Goal: Transaction & Acquisition: Purchase product/service

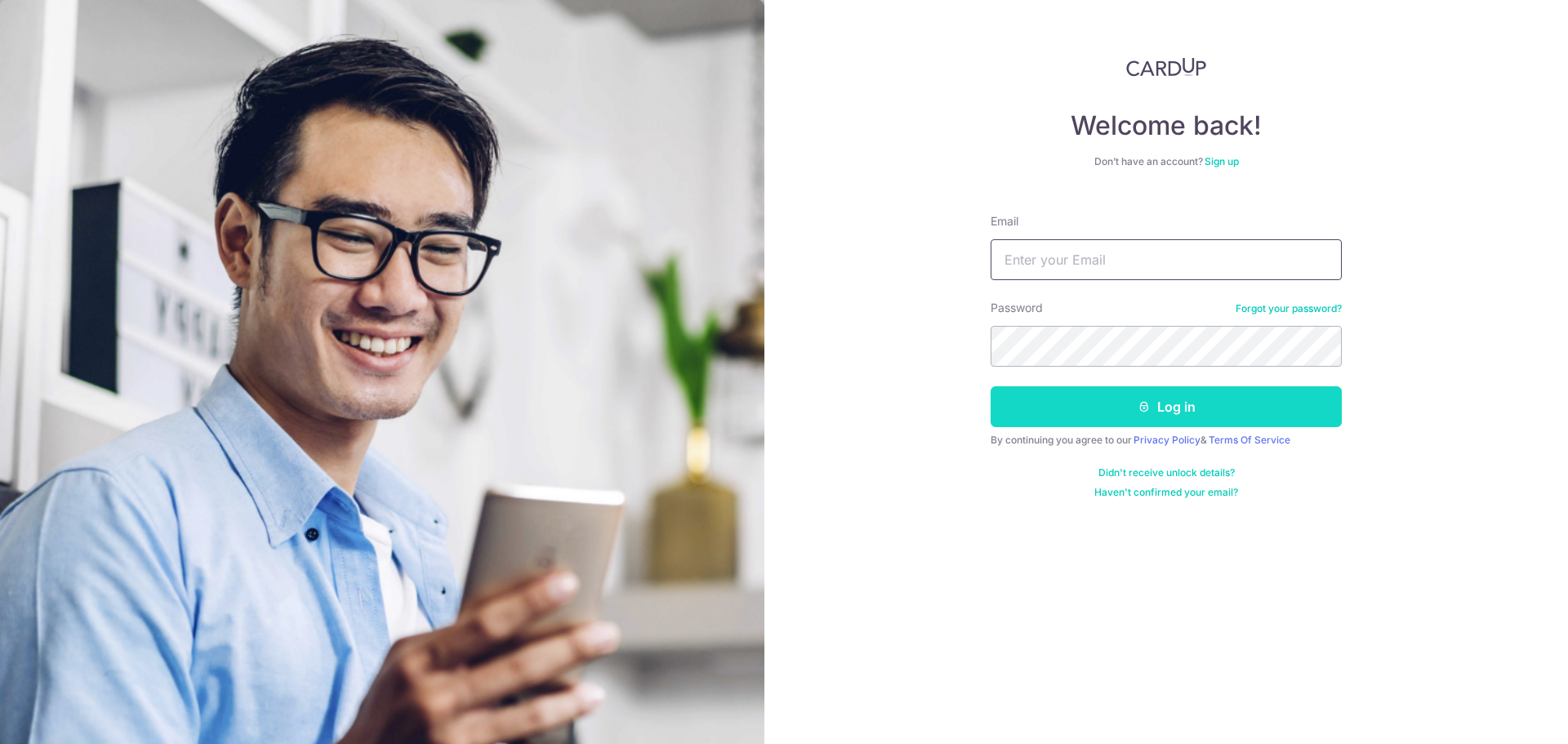
type input "yashntimbadia1993@gmail.com"
click at [1157, 409] on button "Log in" at bounding box center [1166, 406] width 352 height 40
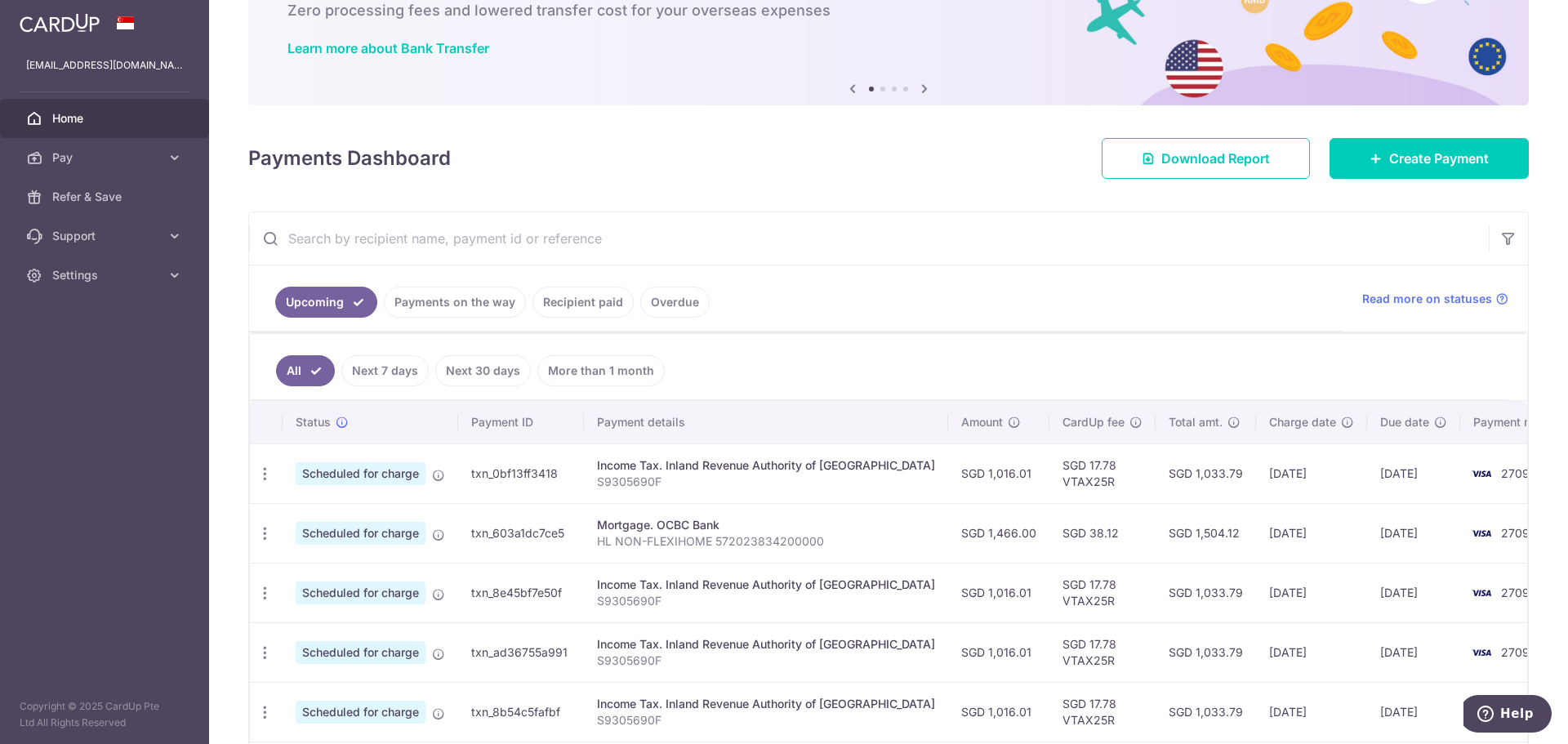
scroll to position [164, 0]
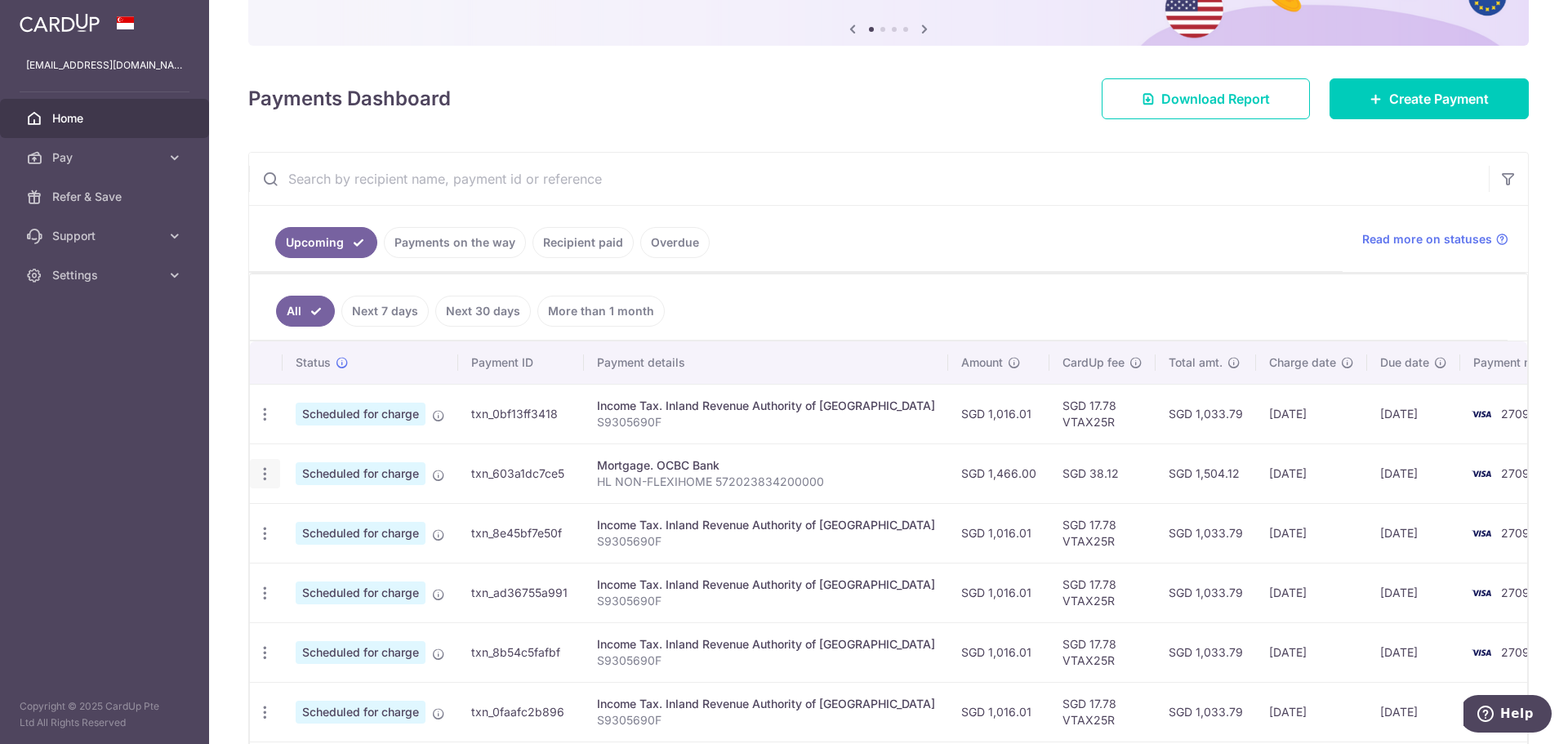
click at [263, 473] on icon "button" at bounding box center [264, 474] width 17 height 17
click at [341, 562] on span "Cancel payment" at bounding box center [352, 558] width 110 height 20
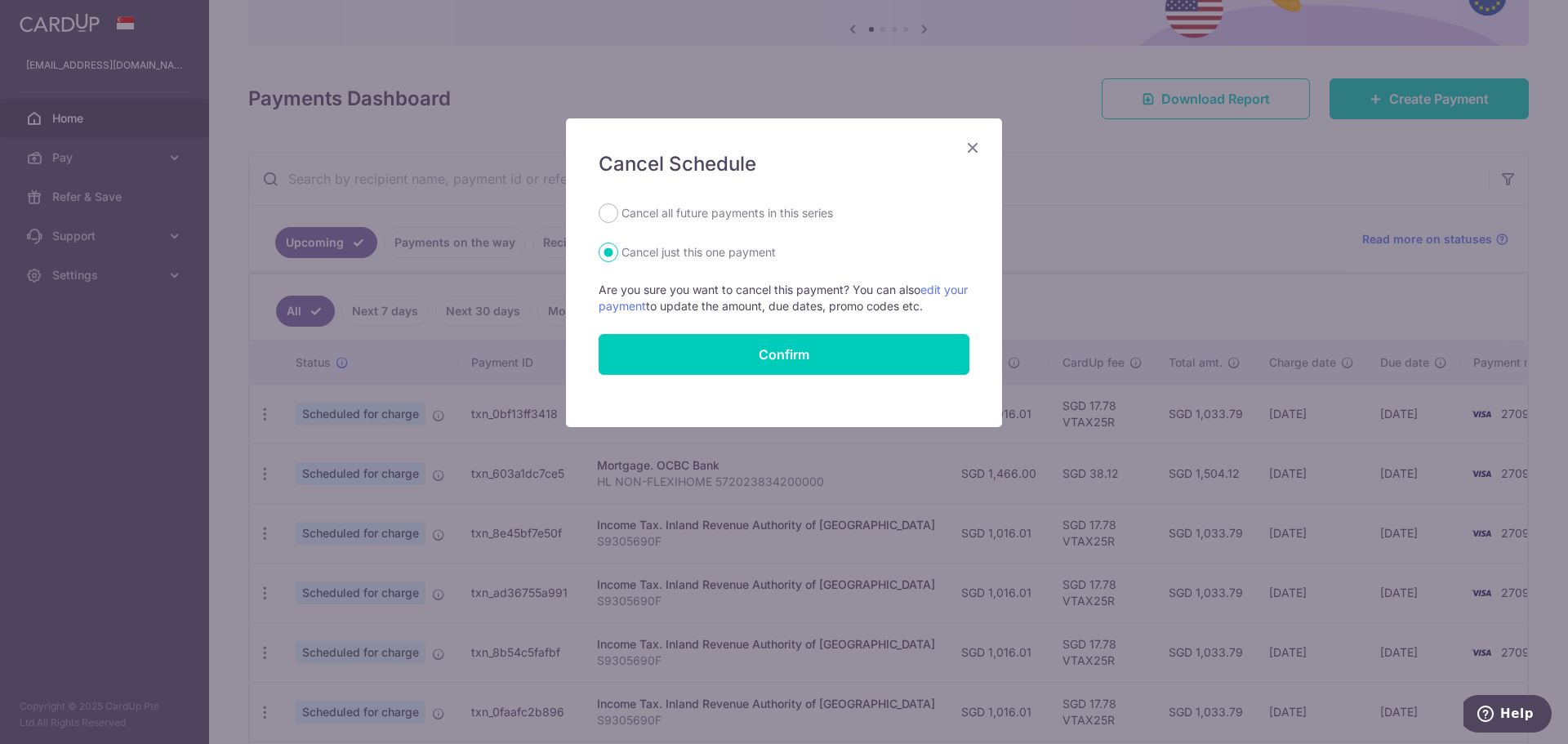
click at [682, 201] on div "Cancel Schedule Cancel all future payments in this series Cancel just this one …" at bounding box center [784, 272] width 436 height 308
click at [682, 209] on label "Cancel all future payments in this series" at bounding box center [726, 213] width 211 height 20
click at [619, 209] on input "Cancel all future payments in this series" at bounding box center [609, 213] width 20 height 20
radio input "true"
click at [739, 354] on button "Confirm" at bounding box center [784, 354] width 370 height 40
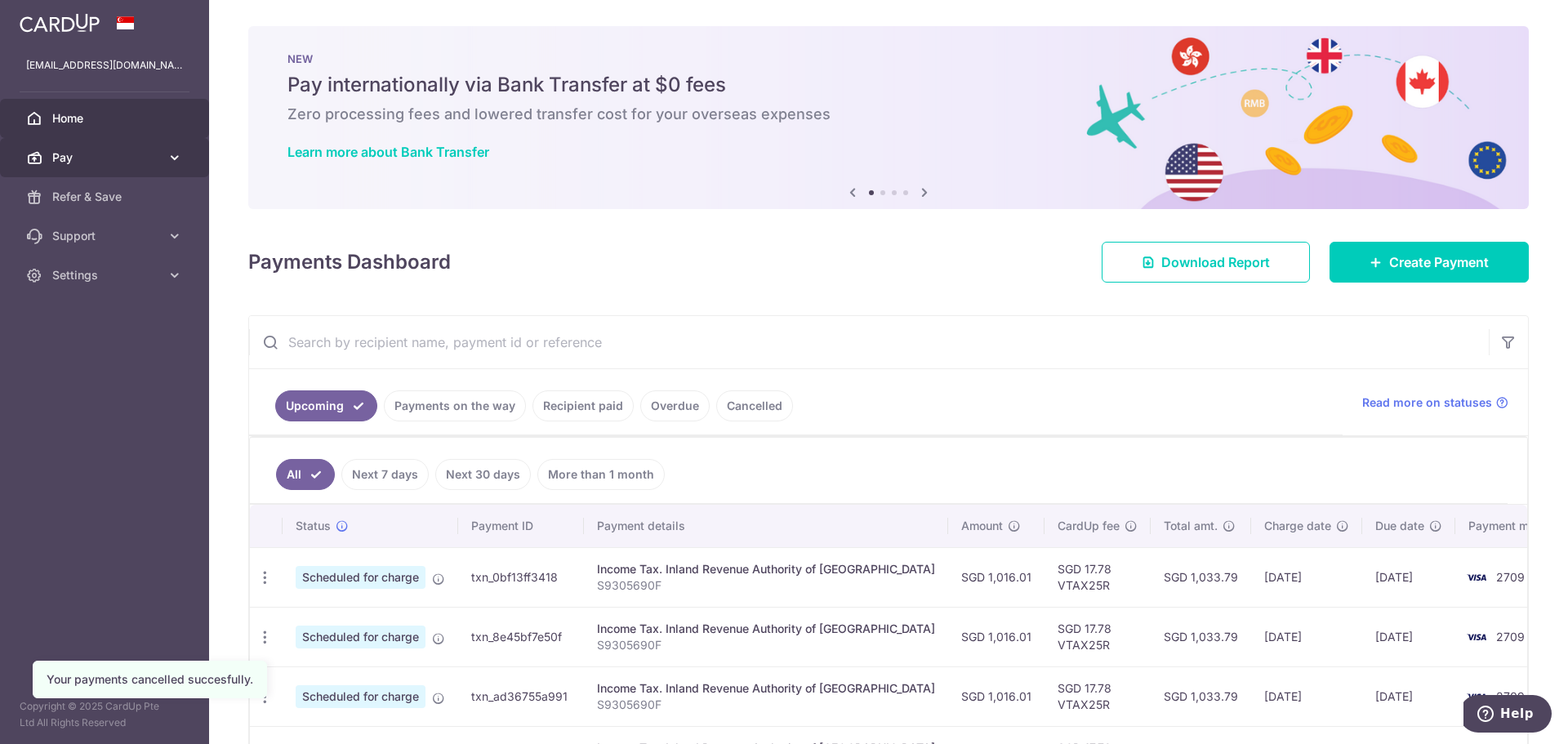
click at [129, 161] on span "Pay" at bounding box center [106, 157] width 108 height 16
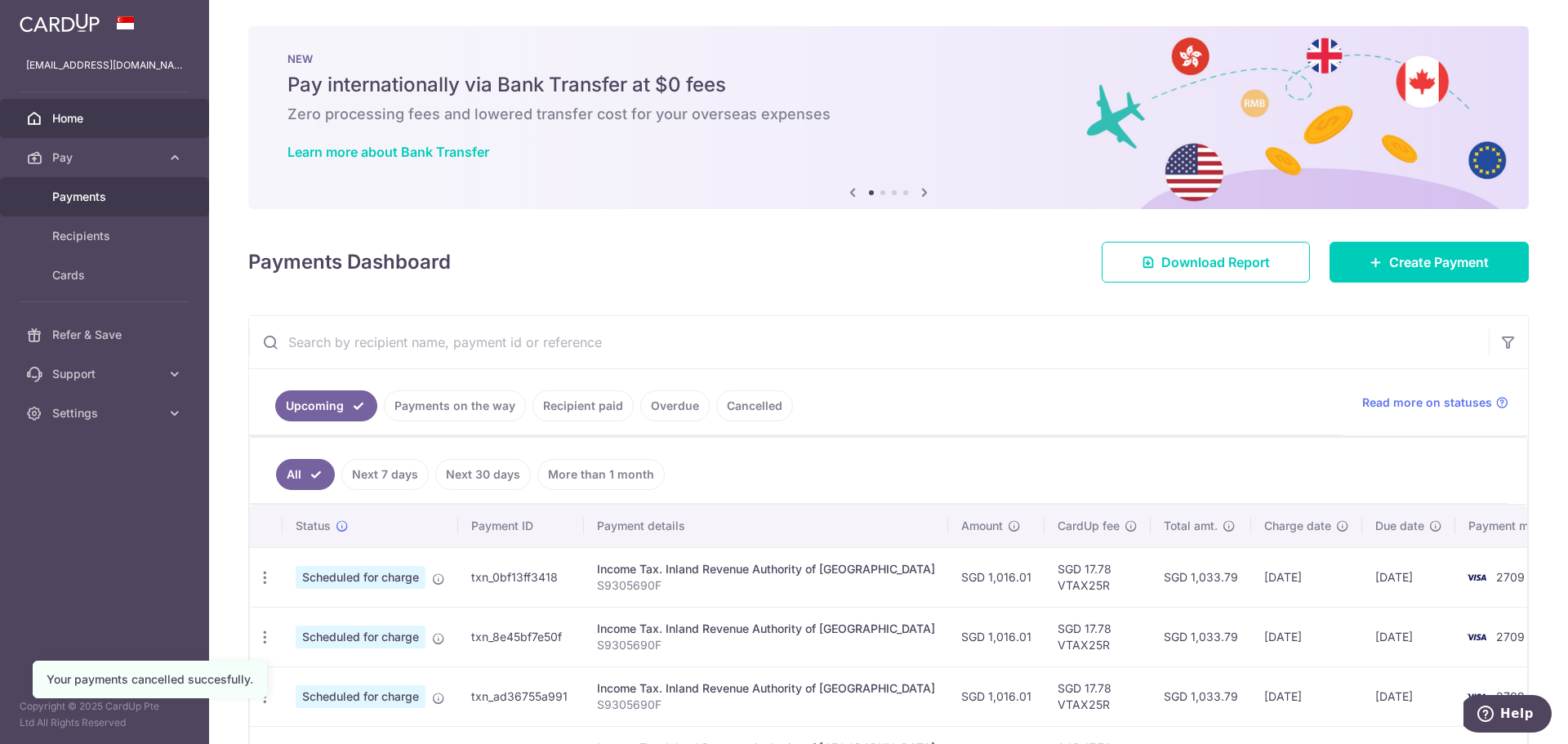
click at [85, 191] on span "Payments" at bounding box center [106, 197] width 108 height 16
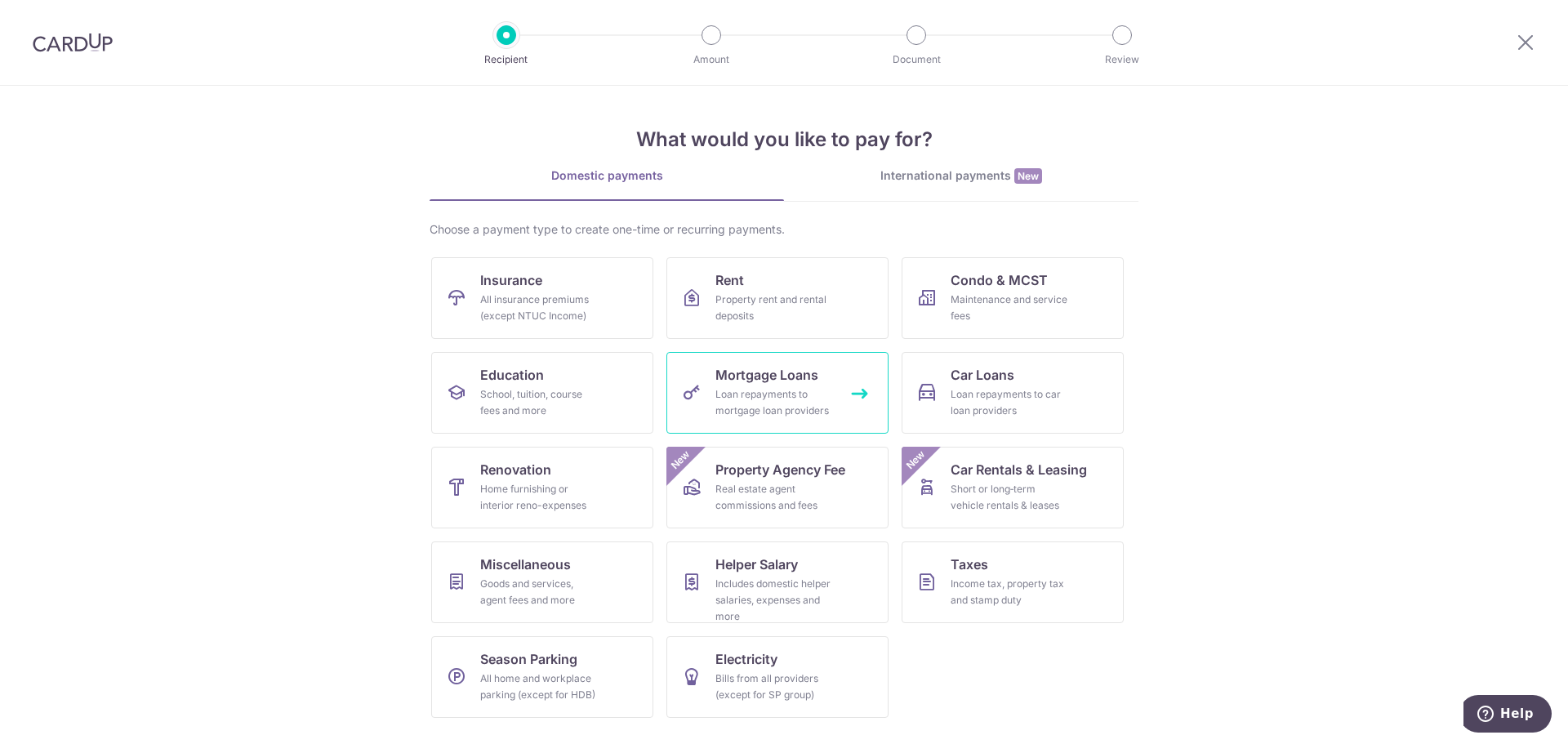
click at [771, 390] on div "Loan repayments to mortgage loan providers" at bounding box center [774, 403] width 118 height 32
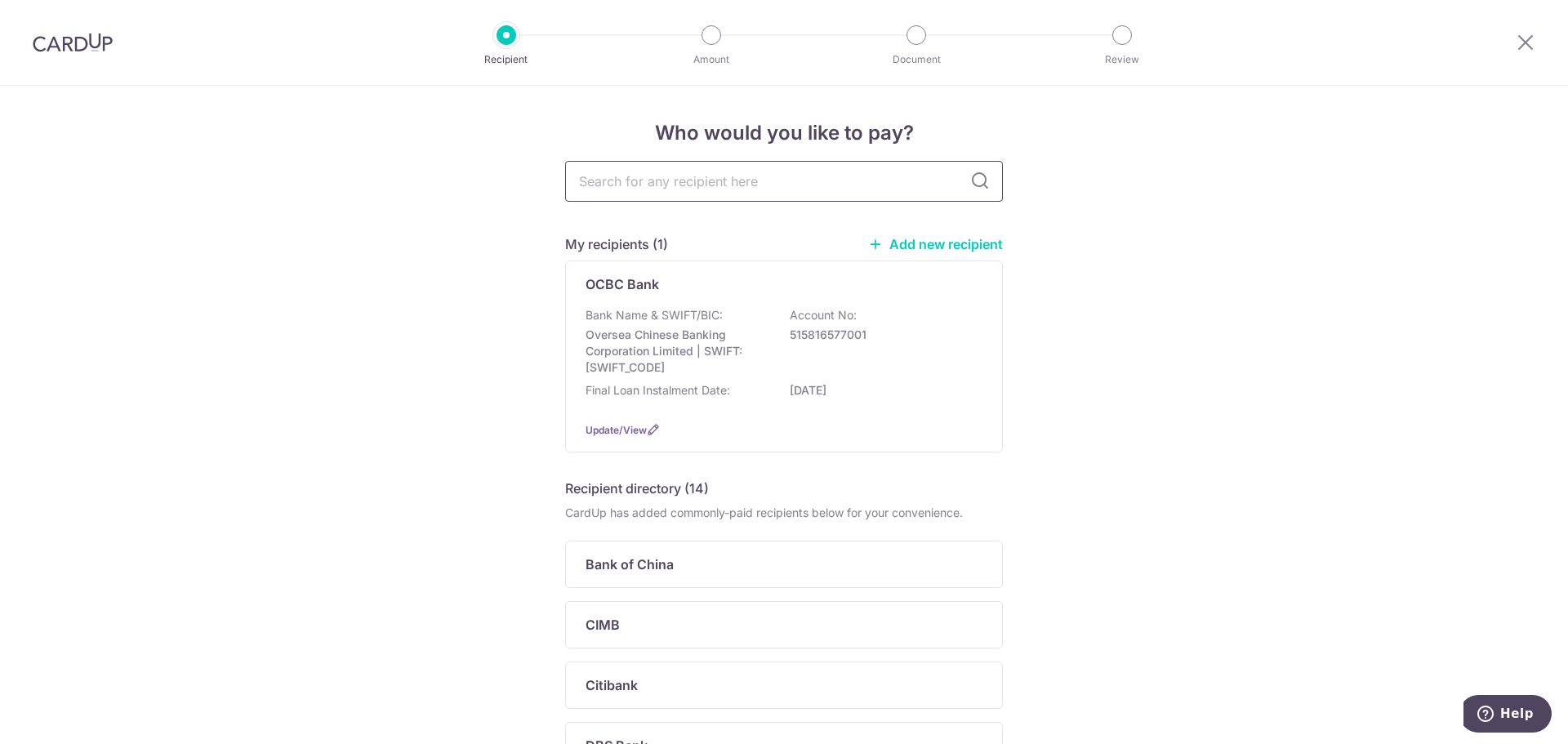
click at [697, 184] on input "text" at bounding box center [784, 181] width 438 height 40
type input "UOB"
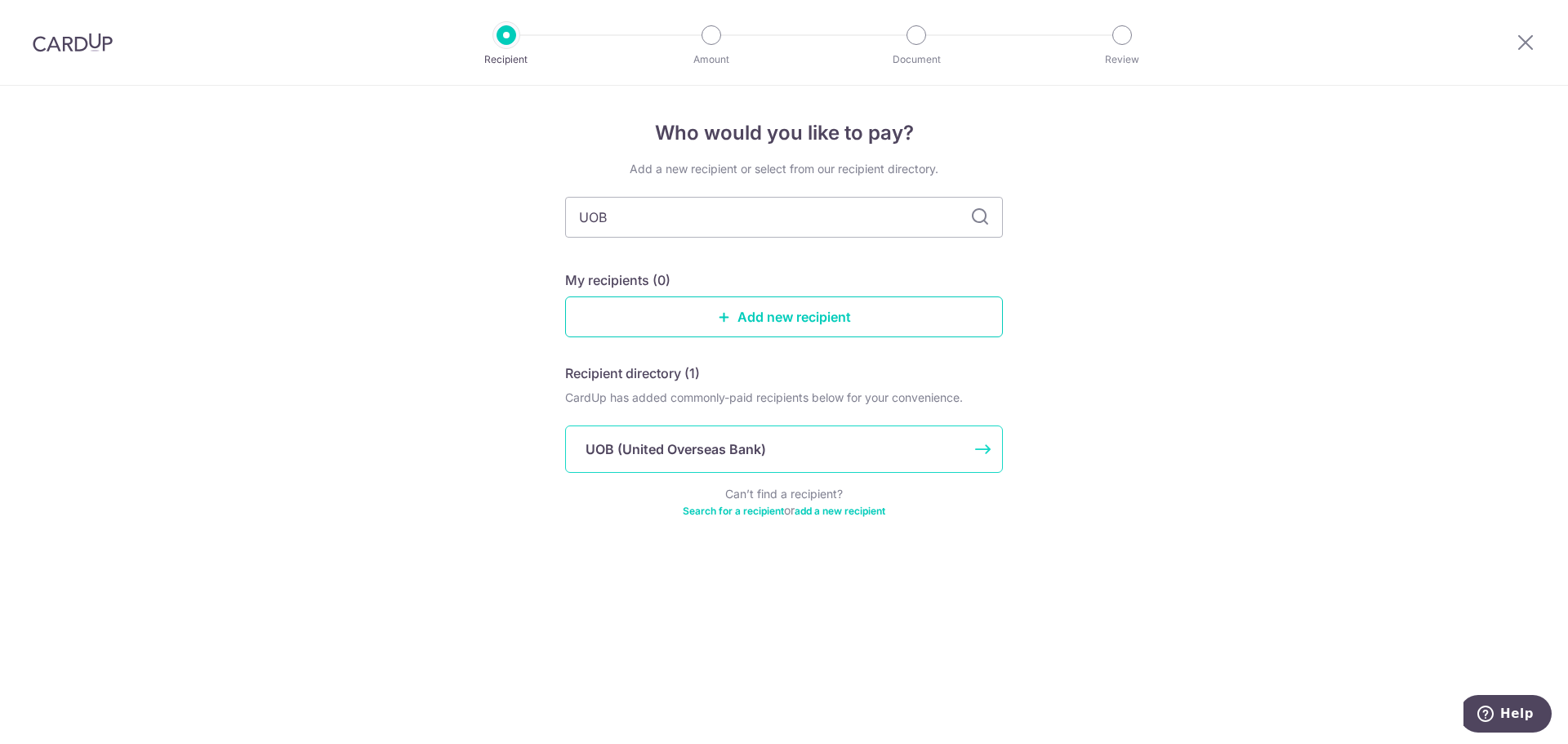
click at [687, 448] on p "UOB (United Overseas Bank)" at bounding box center [675, 449] width 181 height 20
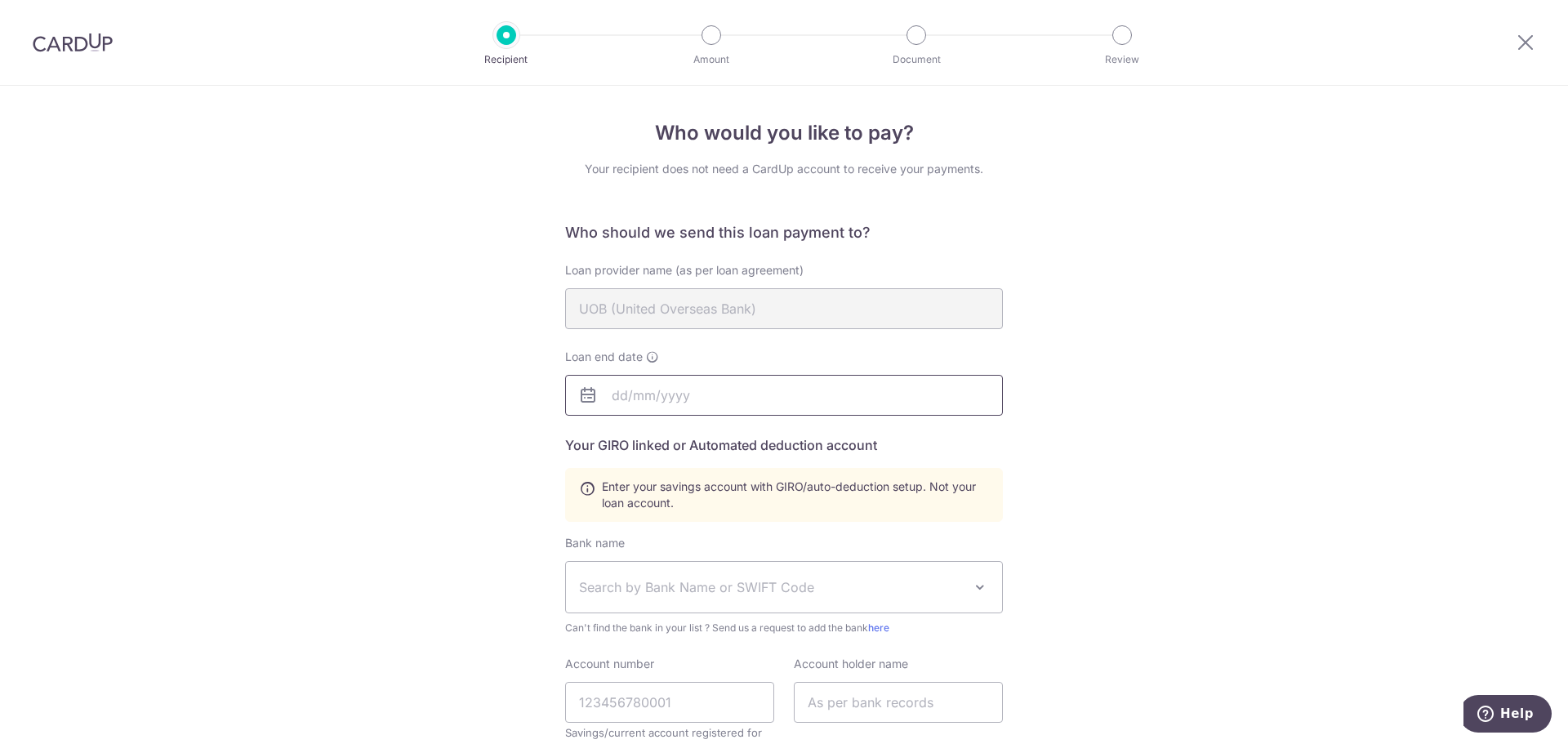
click at [718, 402] on input "text" at bounding box center [784, 394] width 438 height 40
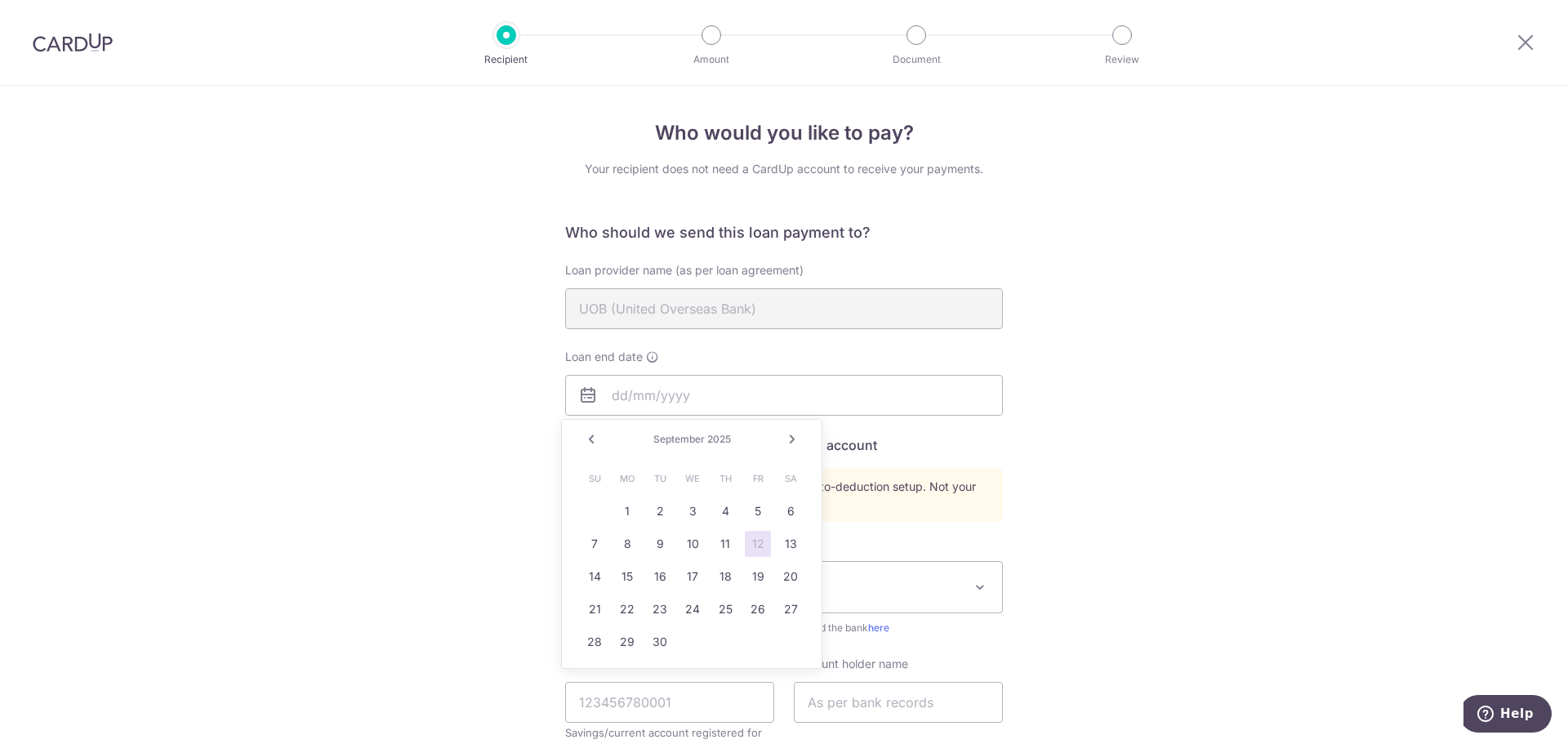
click at [797, 435] on link "Next" at bounding box center [792, 439] width 20 height 20
click at [791, 441] on link "Next" at bounding box center [792, 439] width 20 height 20
click at [633, 549] on link "3" at bounding box center [627, 543] width 26 height 26
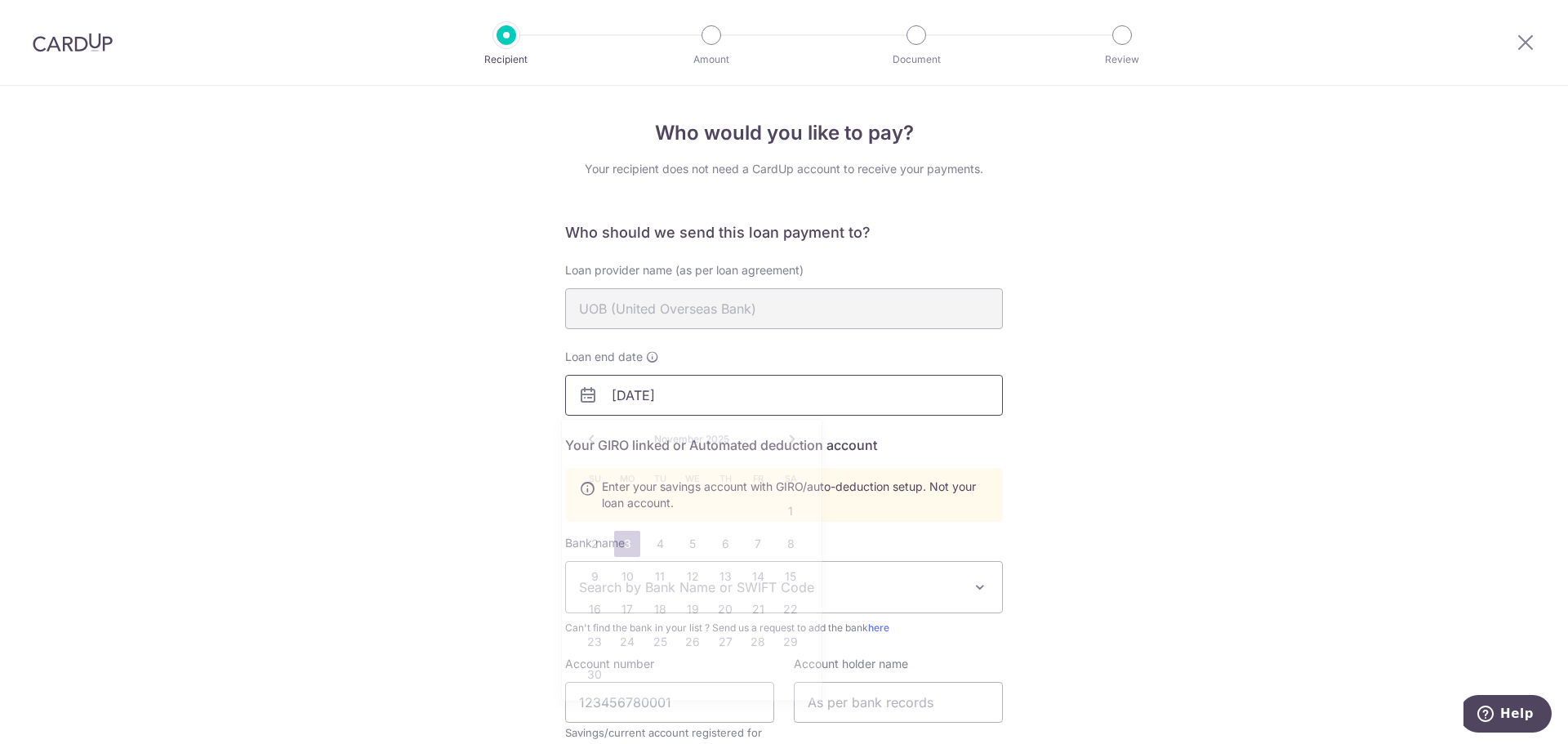
click at [655, 405] on input "[DATE]" at bounding box center [784, 394] width 438 height 40
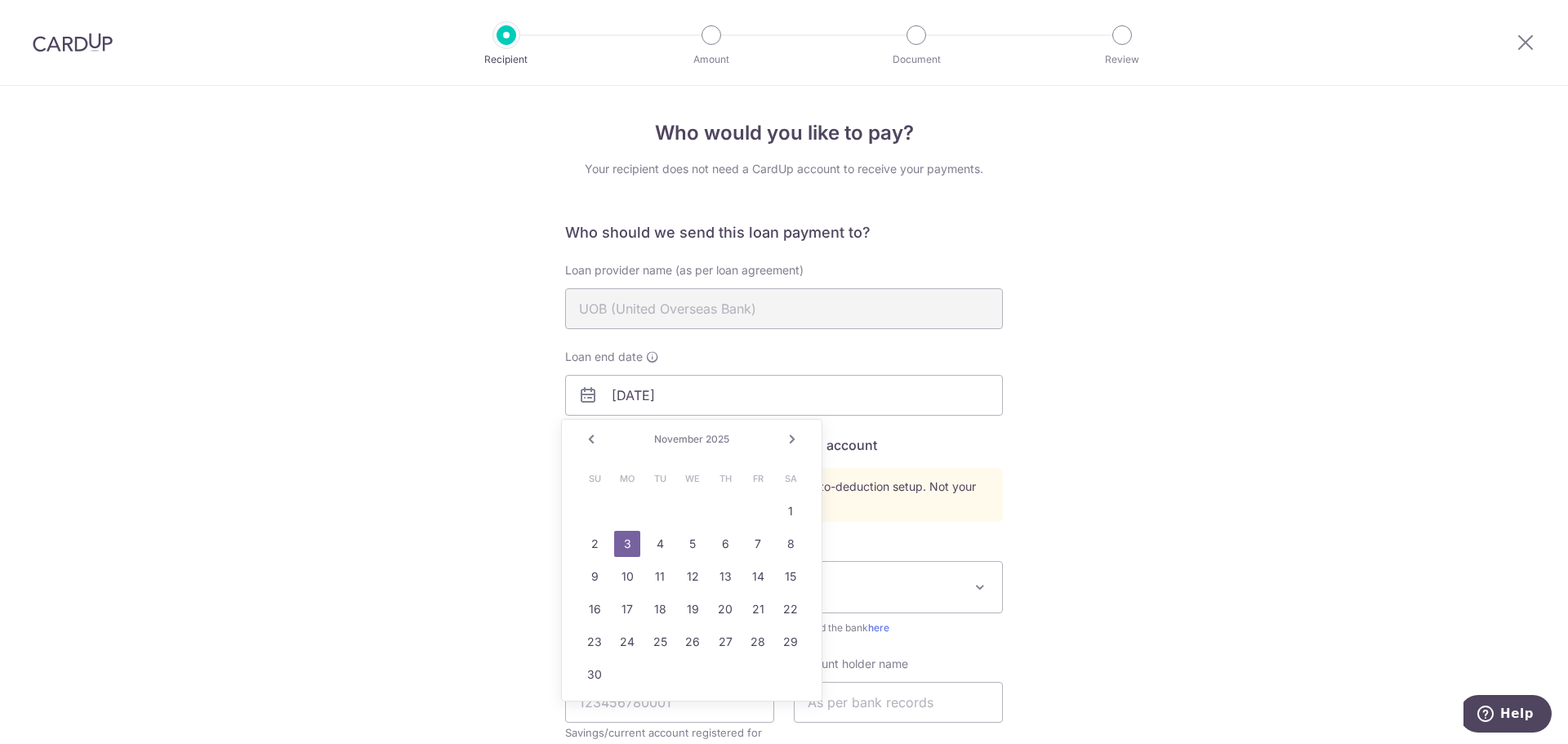
click at [701, 439] on span "November" at bounding box center [679, 438] width 49 height 13
click at [795, 438] on link "Next" at bounding box center [792, 439] width 20 height 20
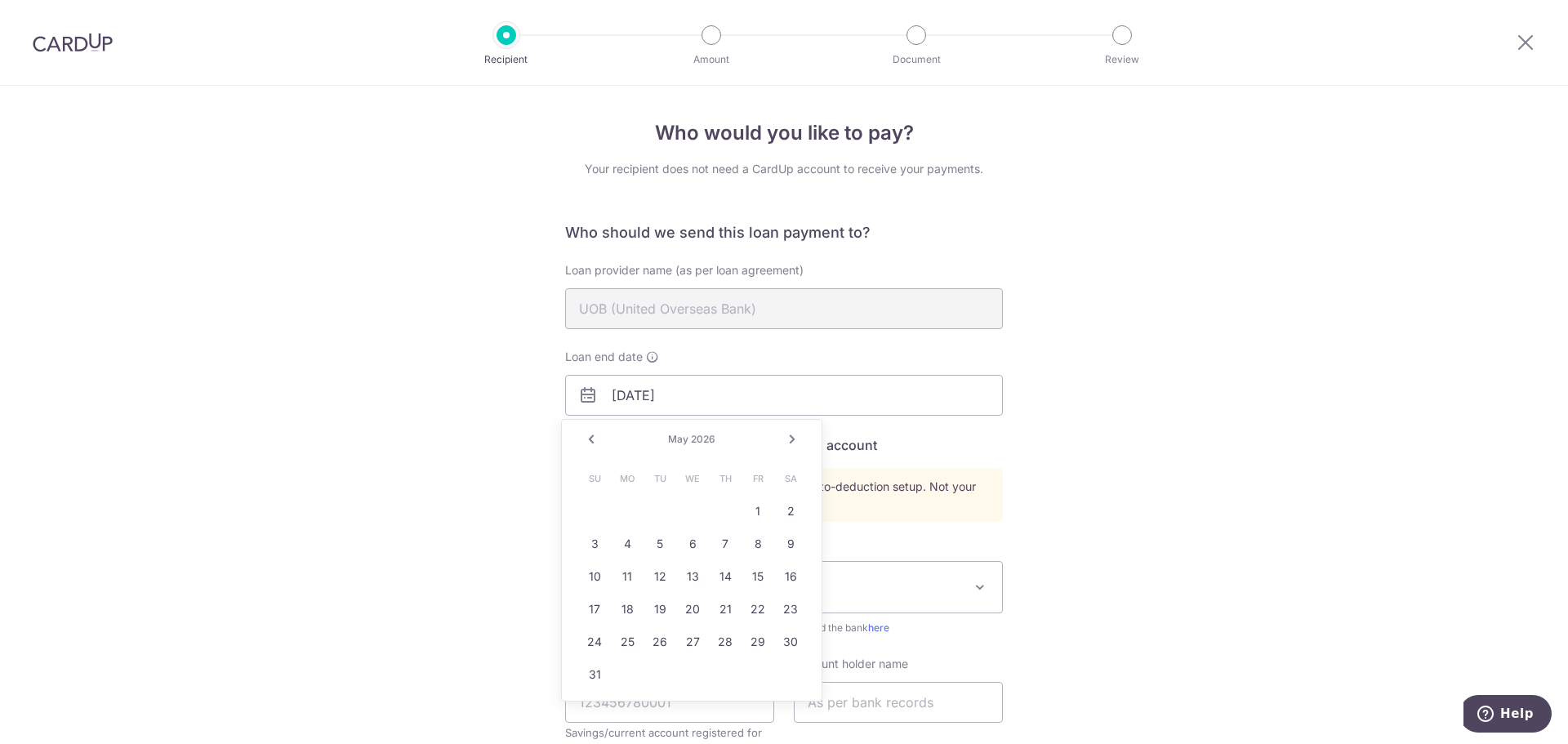
click at [795, 438] on link "Next" at bounding box center [792, 439] width 20 height 20
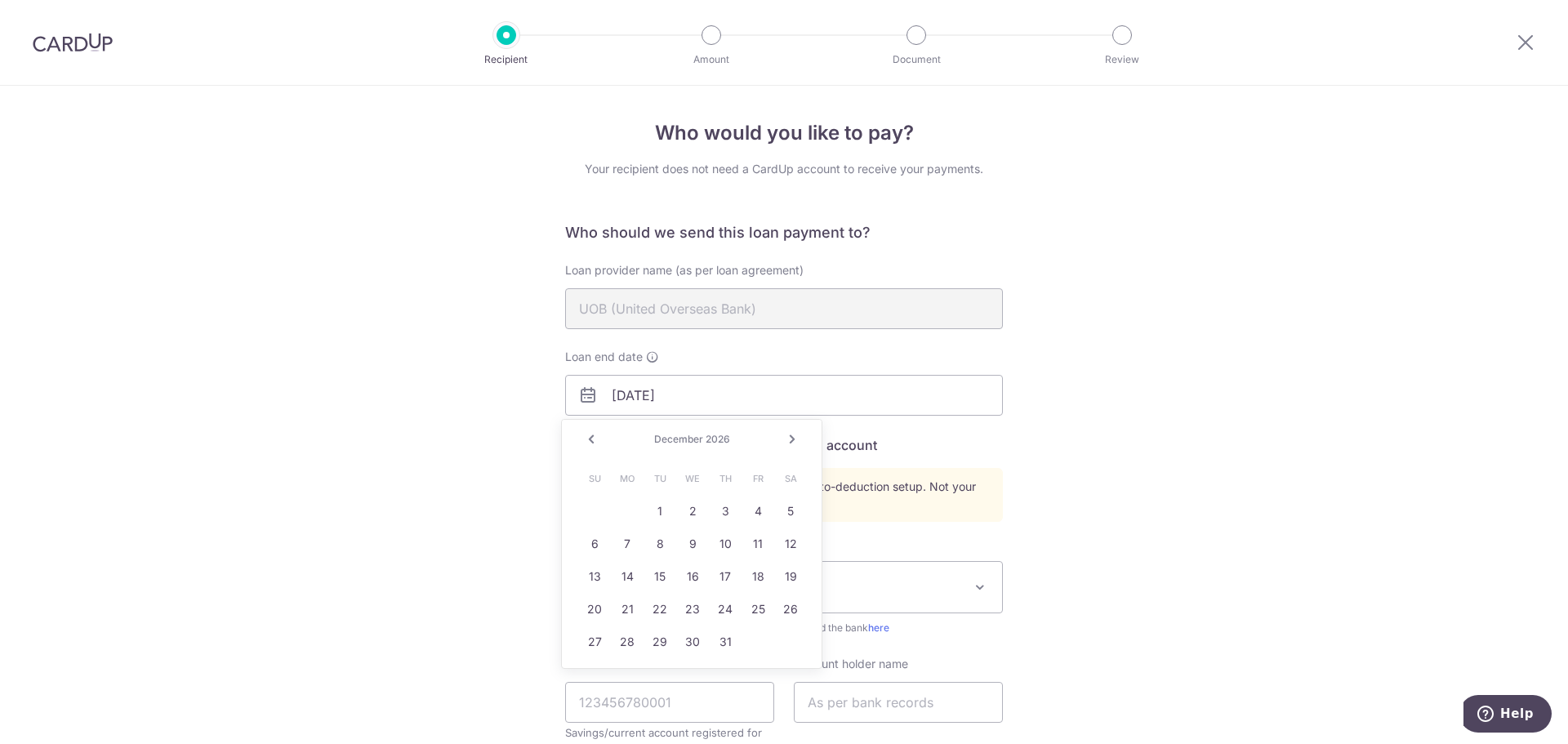
click at [795, 438] on link "Next" at bounding box center [792, 439] width 20 height 20
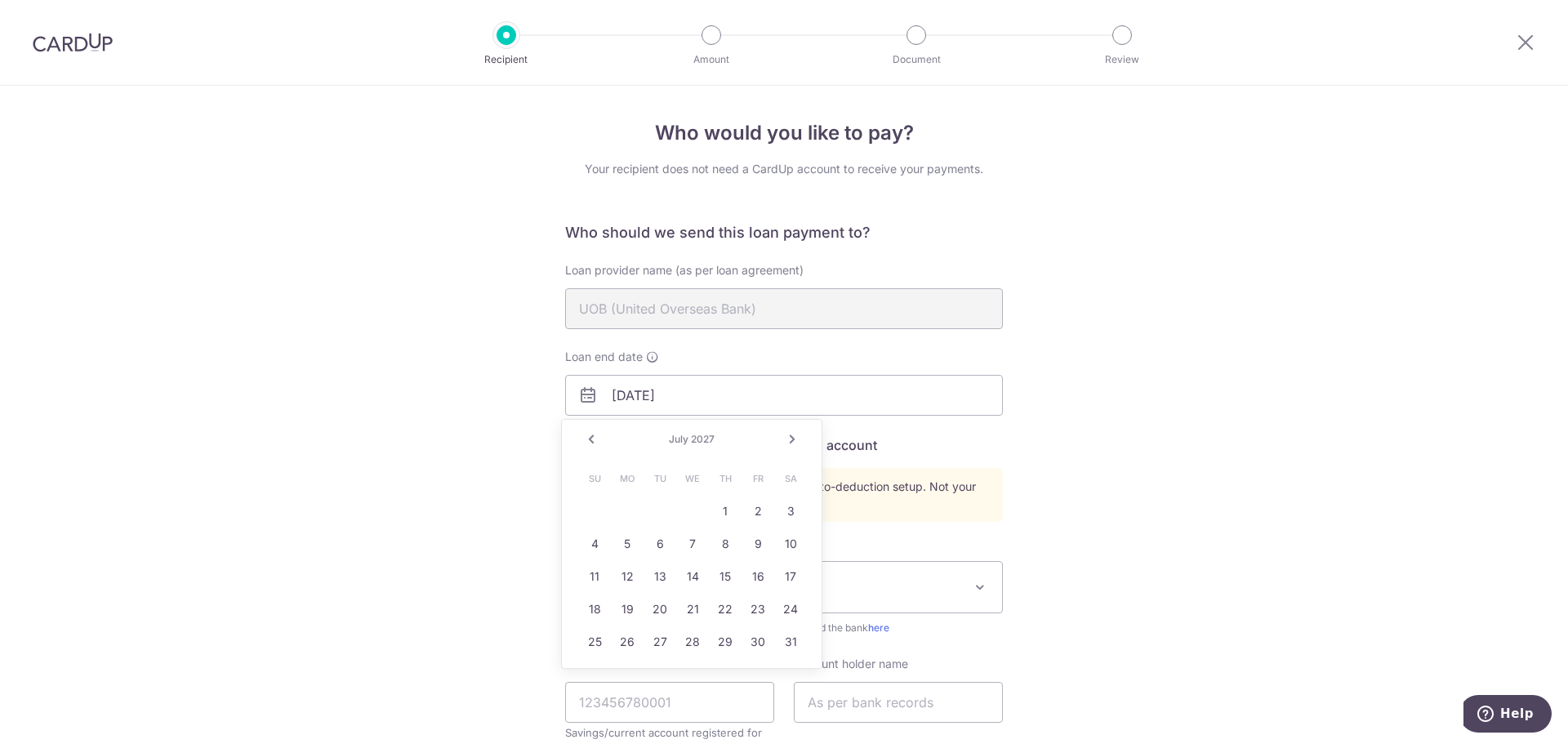
click at [795, 438] on link "Next" at bounding box center [792, 439] width 20 height 20
click at [690, 512] on link "3" at bounding box center [692, 510] width 26 height 26
type input "[DATE]"
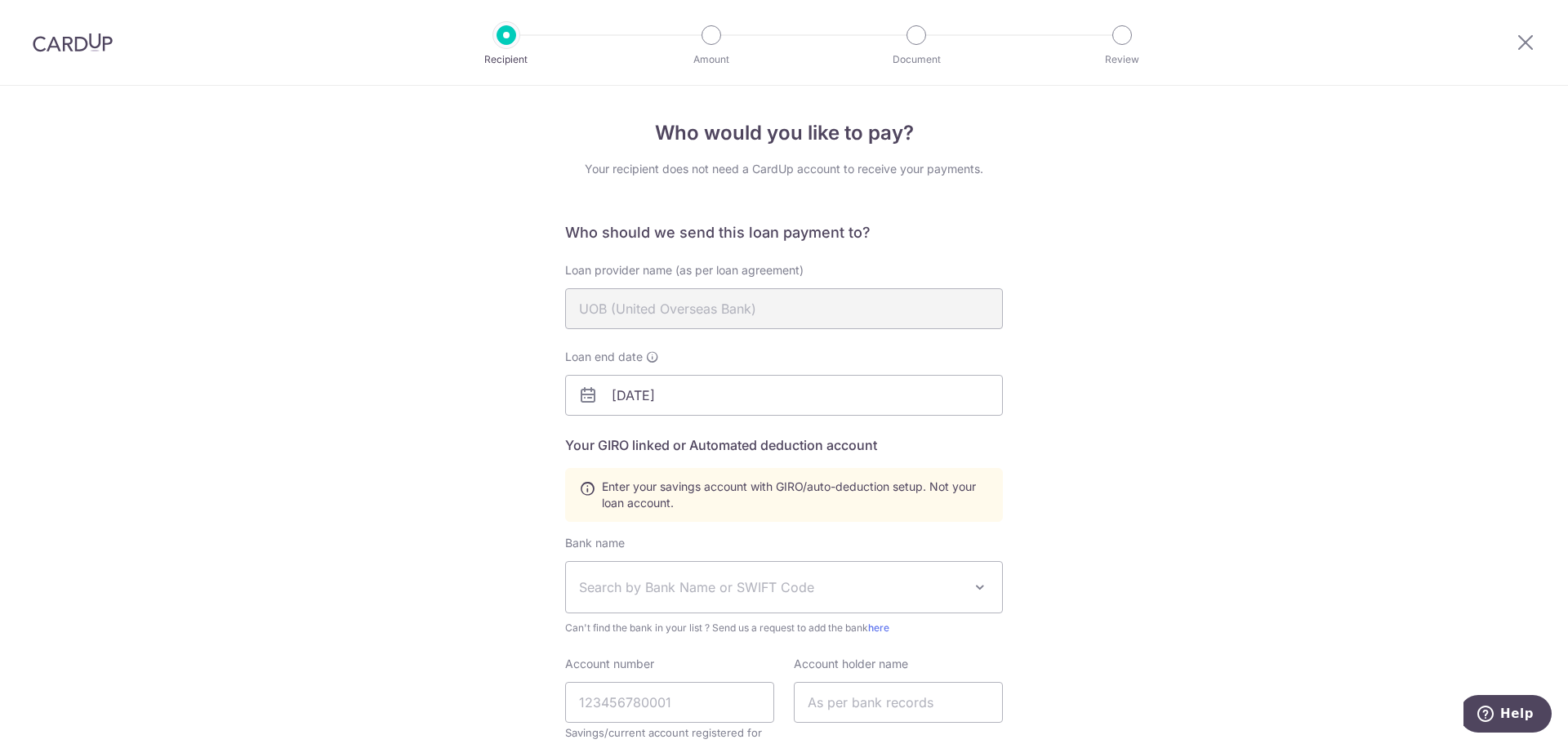
click at [767, 582] on span "Search by Bank Name or SWIFT Code" at bounding box center [771, 587] width 384 height 20
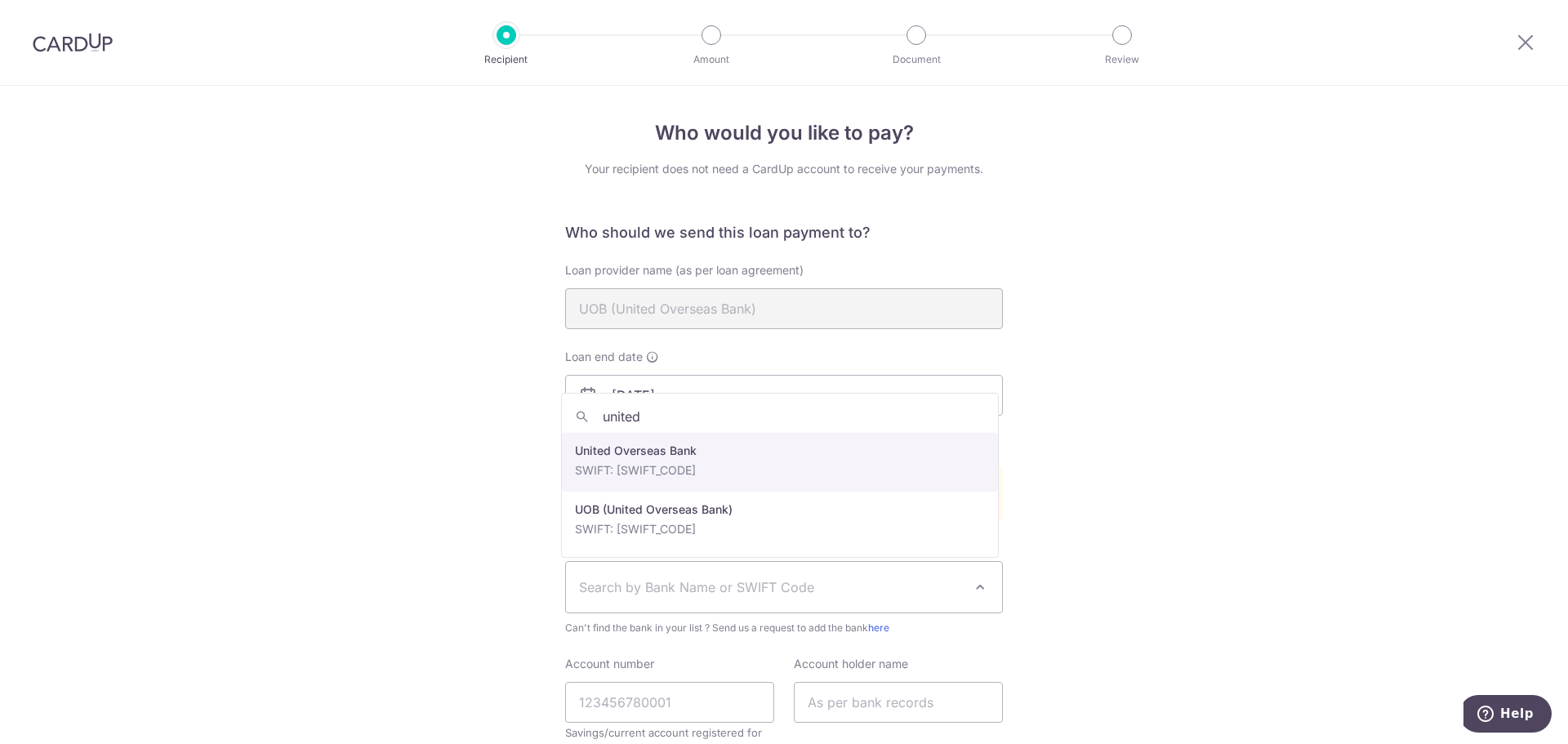
type input "united"
select select "23668"
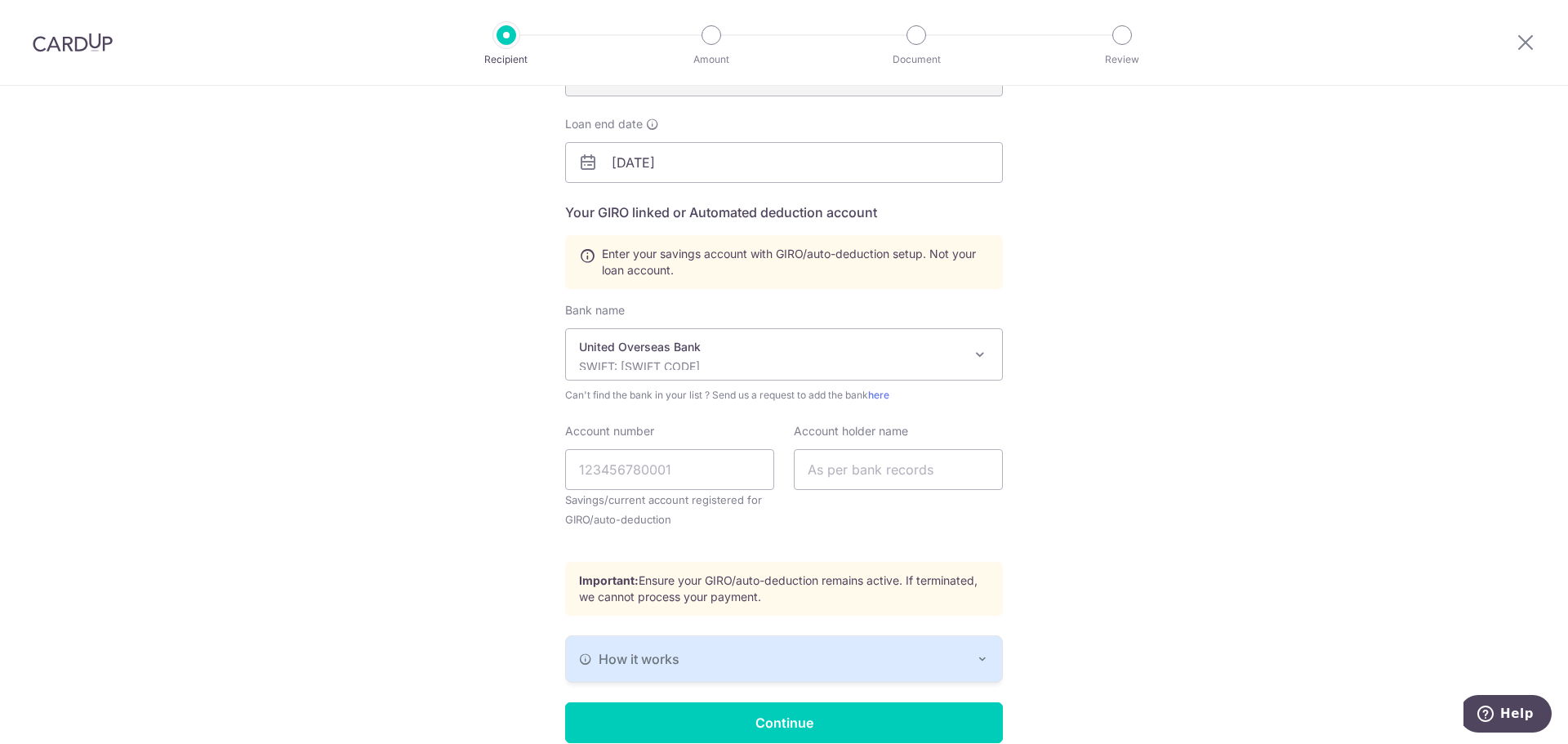
scroll to position [245, 0]
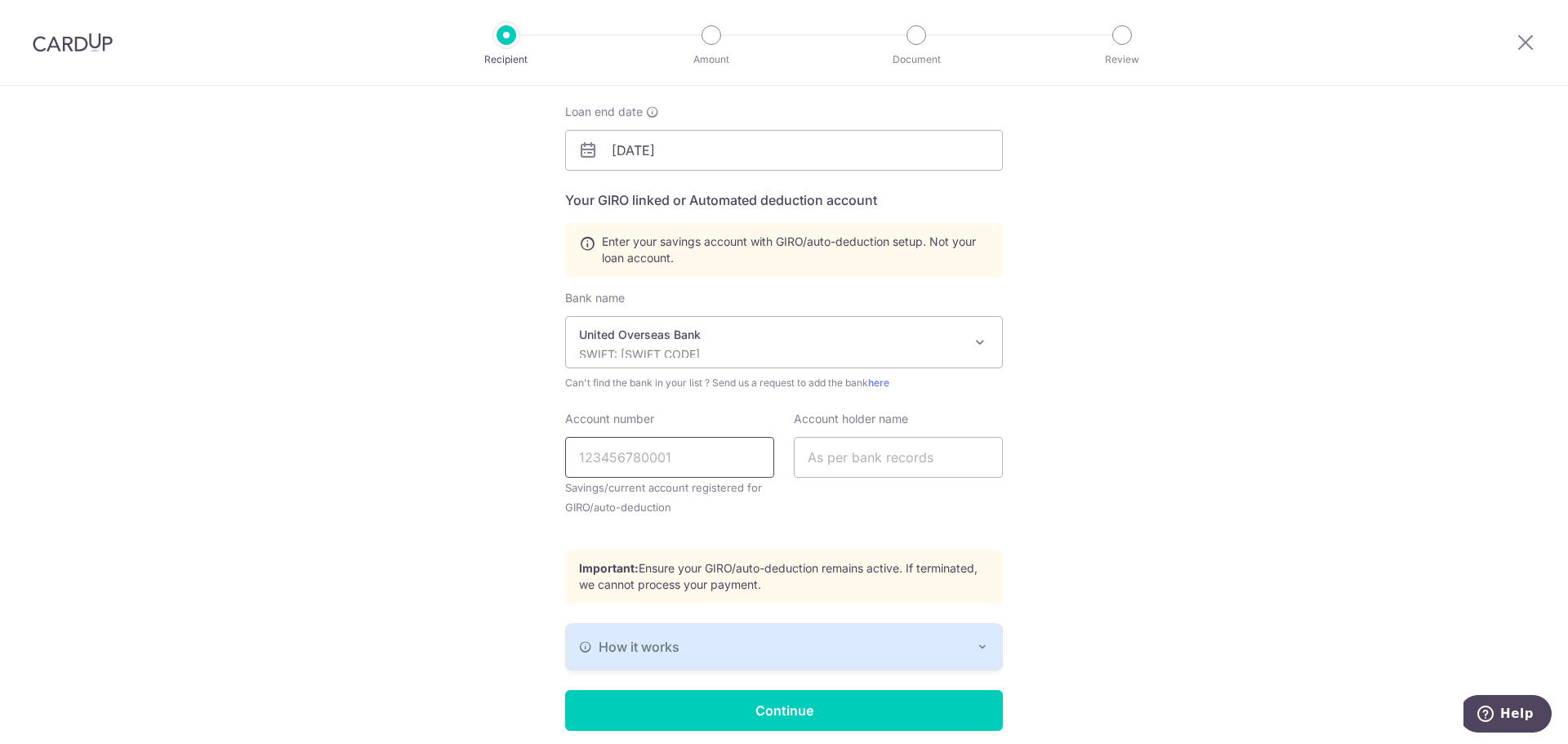
click at [656, 449] on input "Account number" at bounding box center [670, 456] width 209 height 40
type input "7693500064"
click at [830, 457] on input "text" at bounding box center [898, 456] width 209 height 40
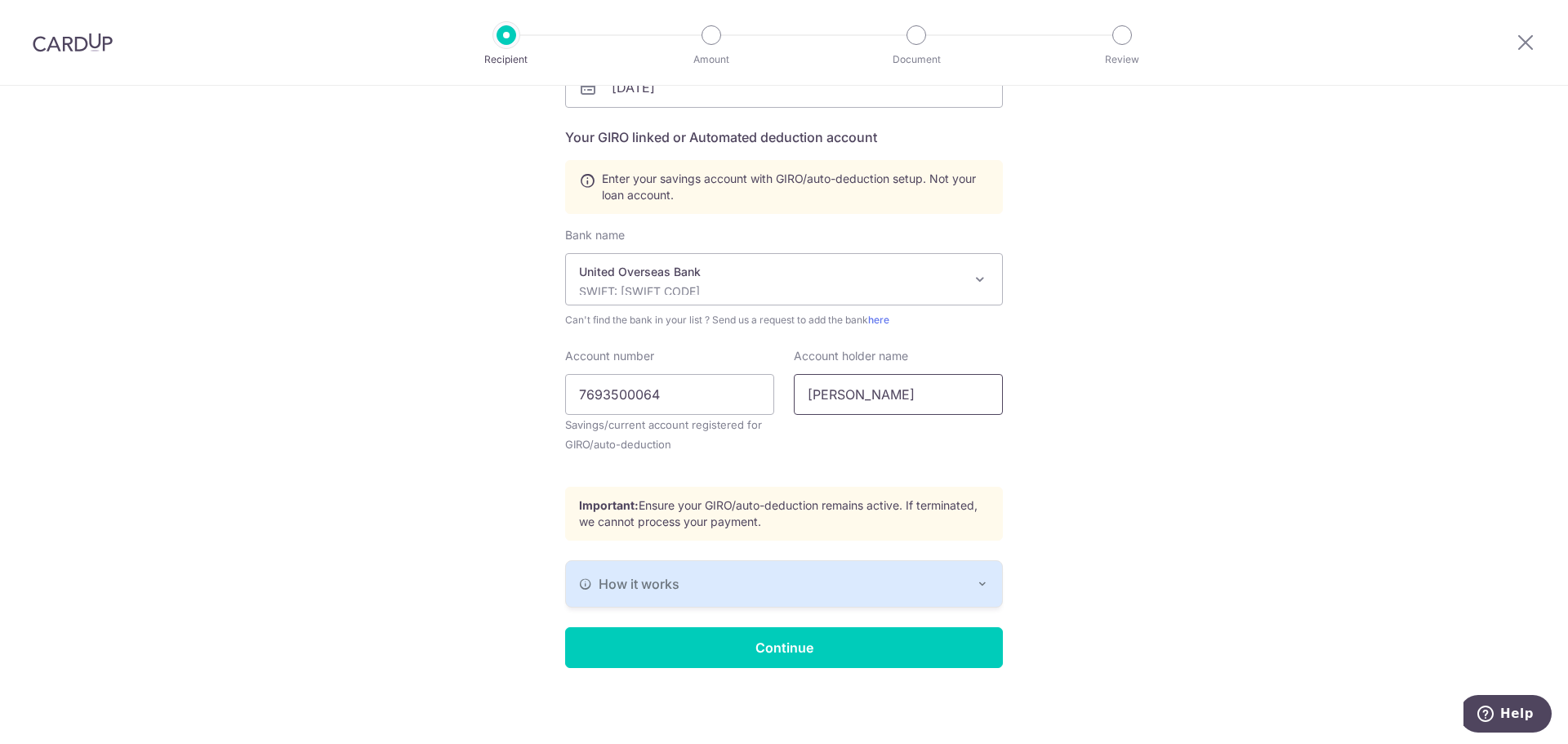
scroll to position [308, 0]
type input "YASH N TIMBADIA"
click at [918, 584] on div "How it works" at bounding box center [784, 583] width 410 height 20
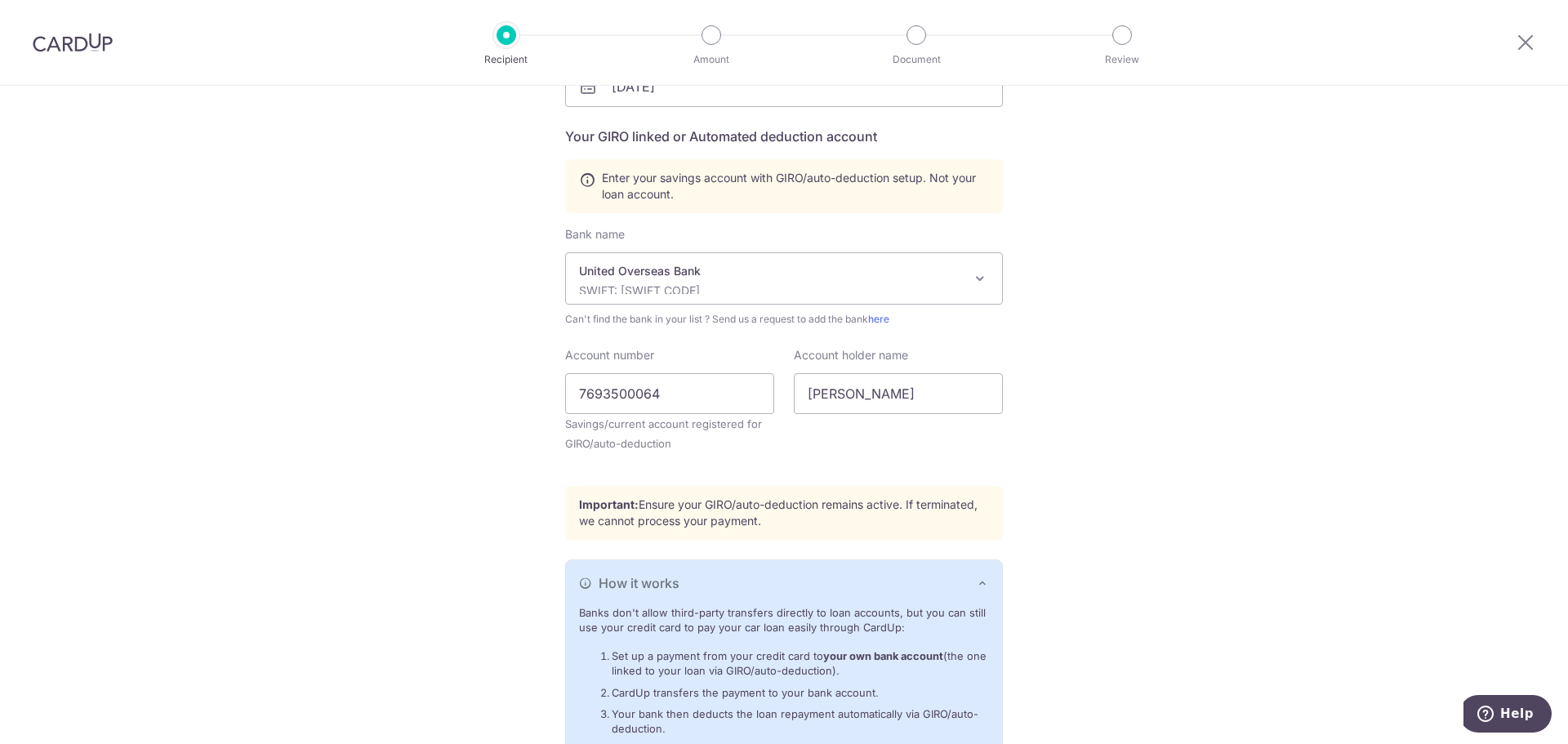
click at [918, 584] on div "How it works" at bounding box center [784, 583] width 410 height 20
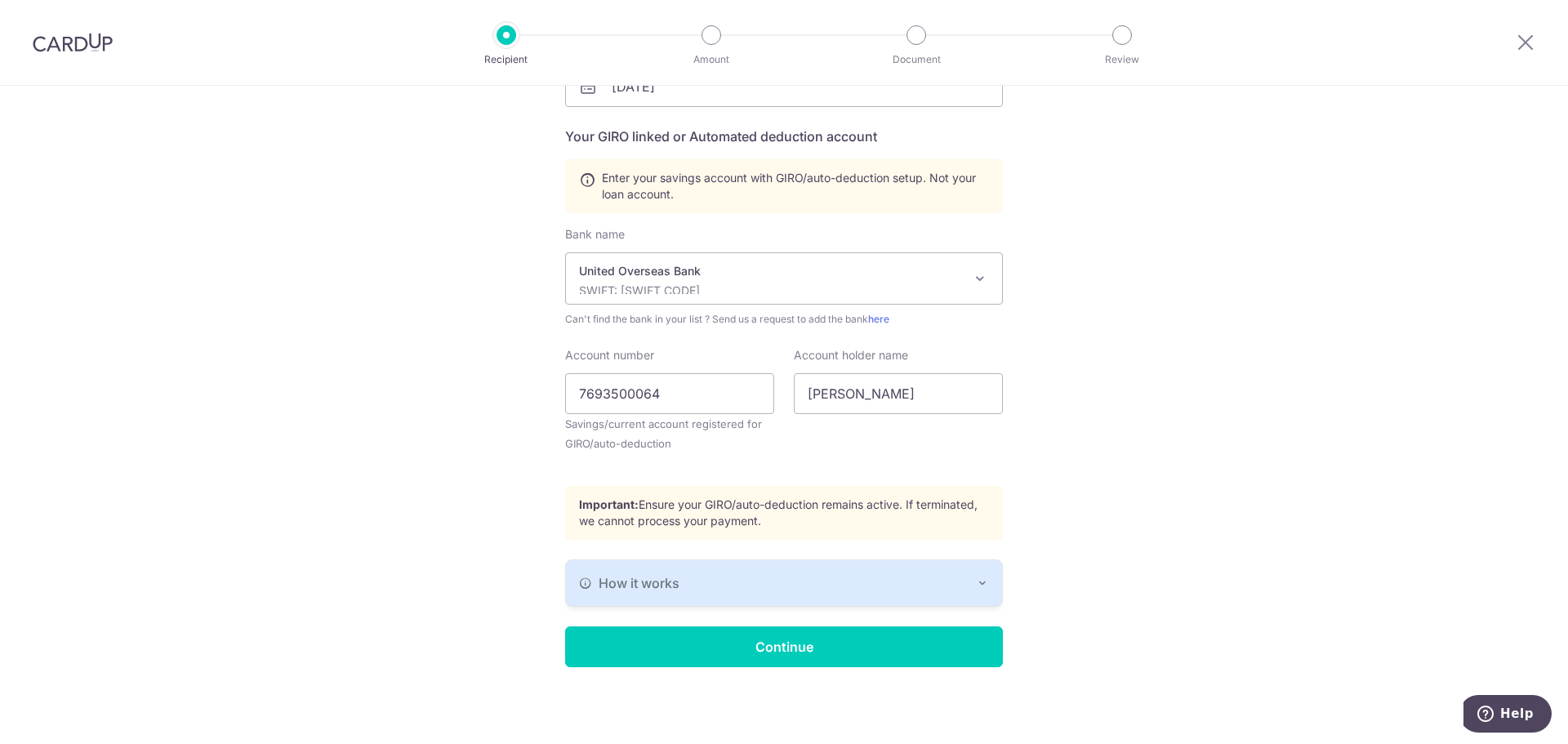
click at [918, 584] on div "How it works" at bounding box center [784, 583] width 410 height 20
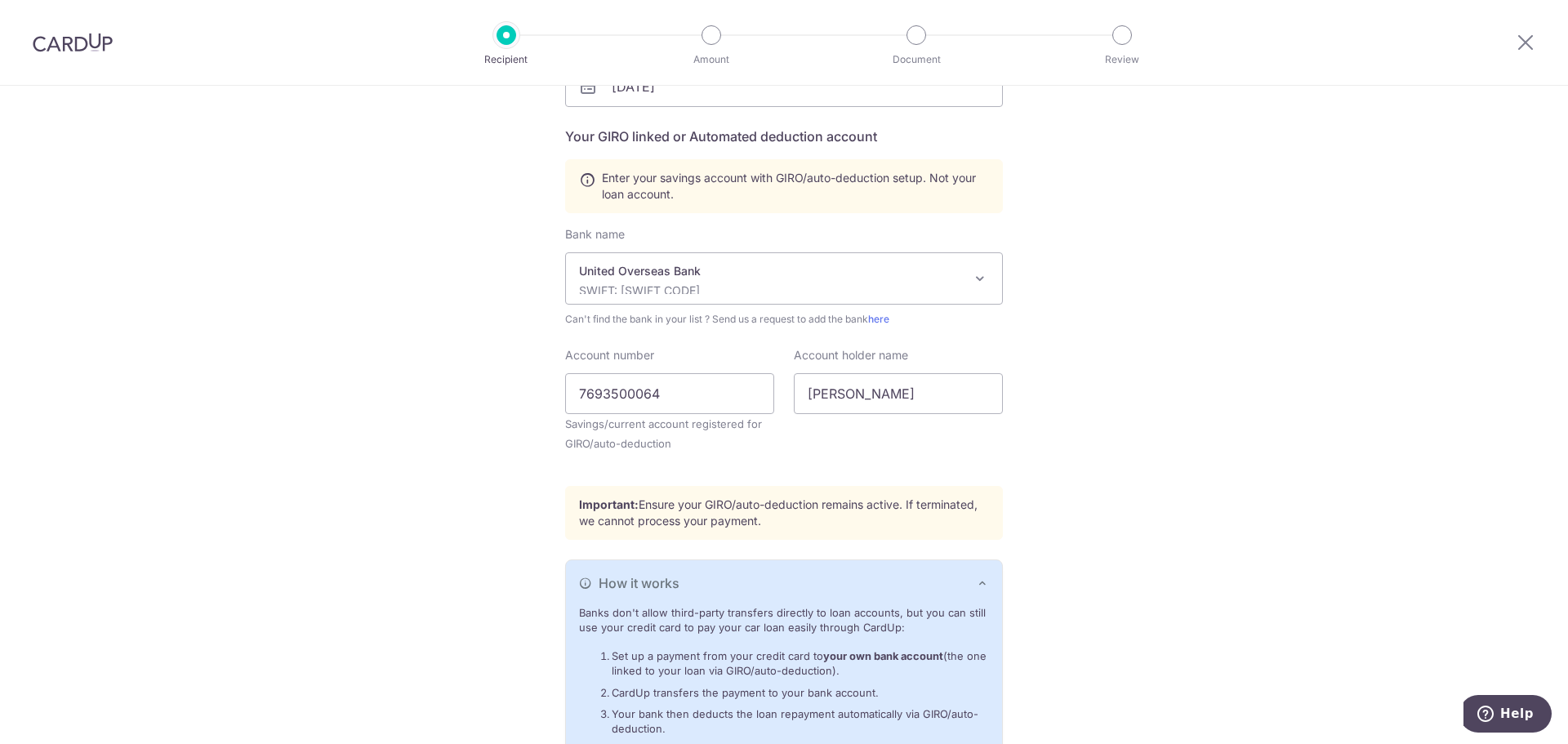
click at [918, 584] on div "How it works" at bounding box center [784, 583] width 410 height 20
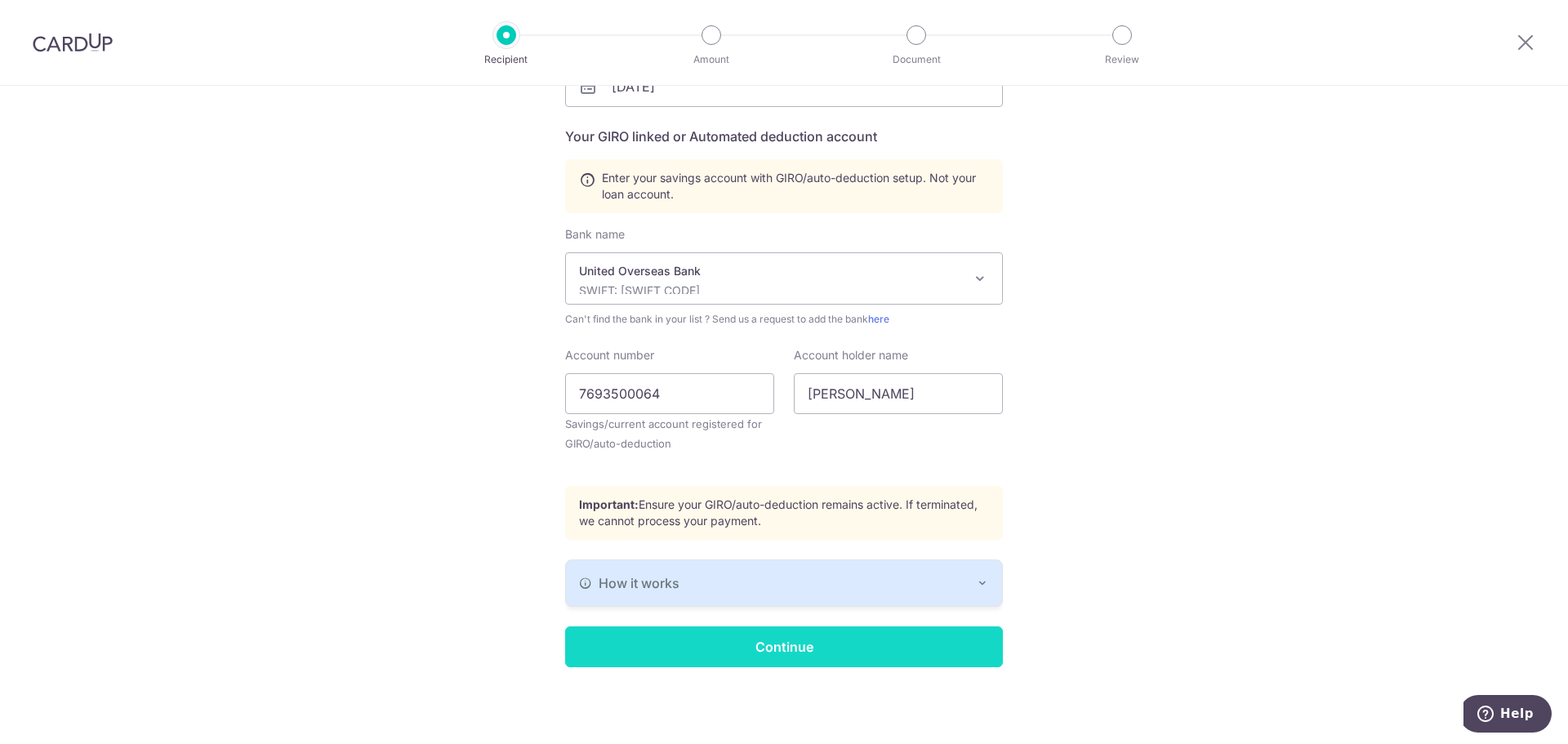
click at [840, 654] on input "Continue" at bounding box center [784, 646] width 438 height 40
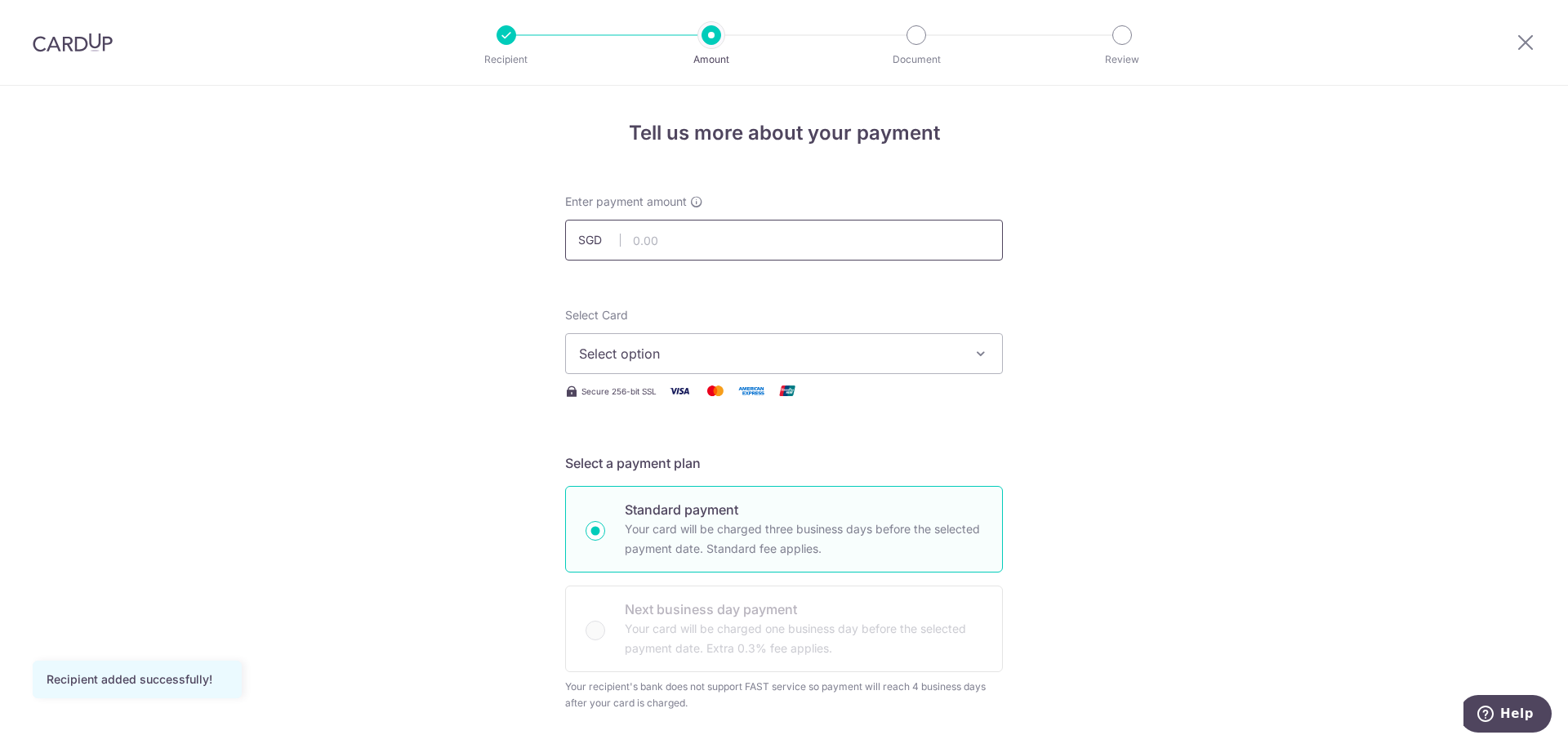
click at [737, 229] on input "text" at bounding box center [784, 239] width 438 height 40
type input "1,035.00"
click at [645, 361] on span "Select option" at bounding box center [769, 353] width 380 height 20
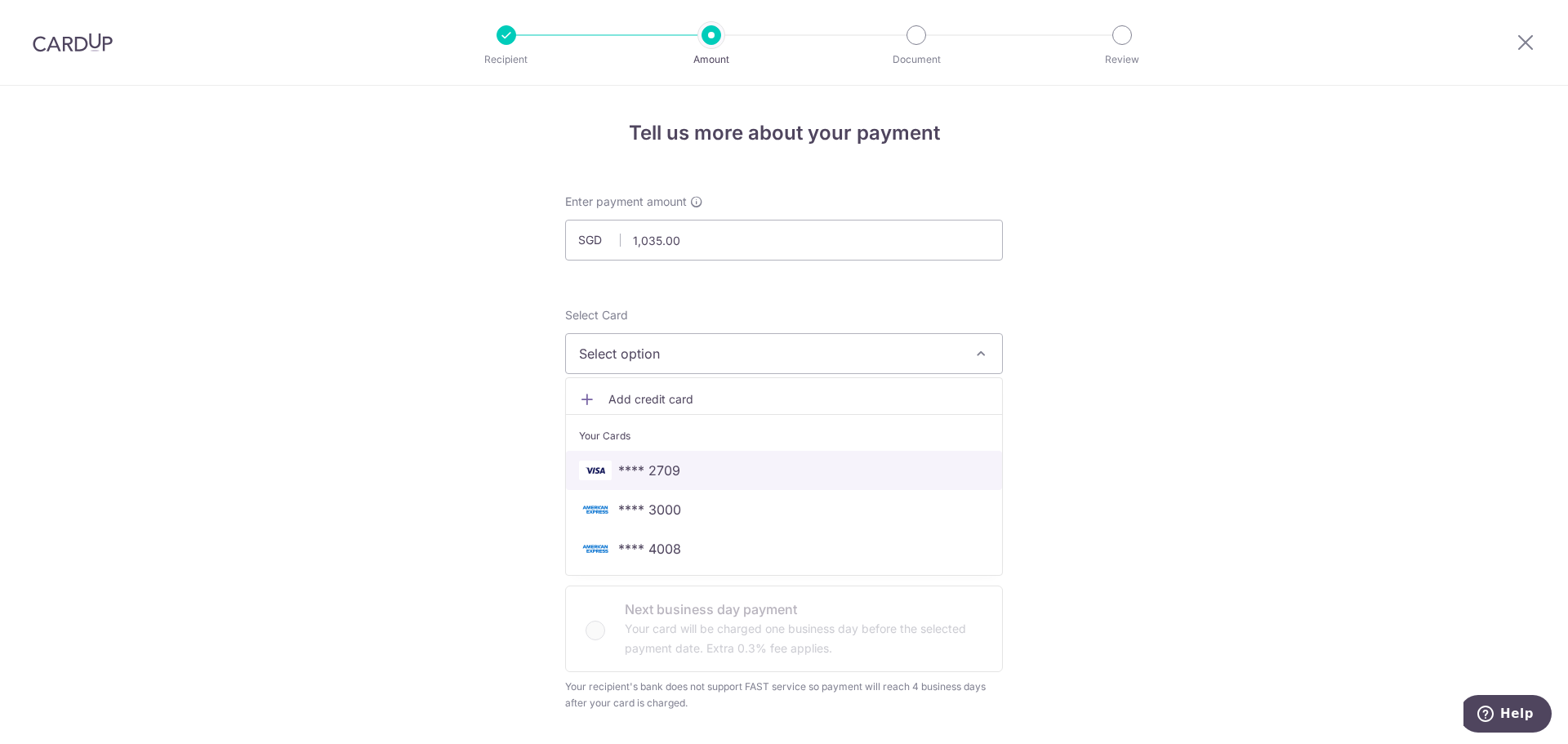
click at [680, 479] on span "**** 2709" at bounding box center [784, 470] width 410 height 20
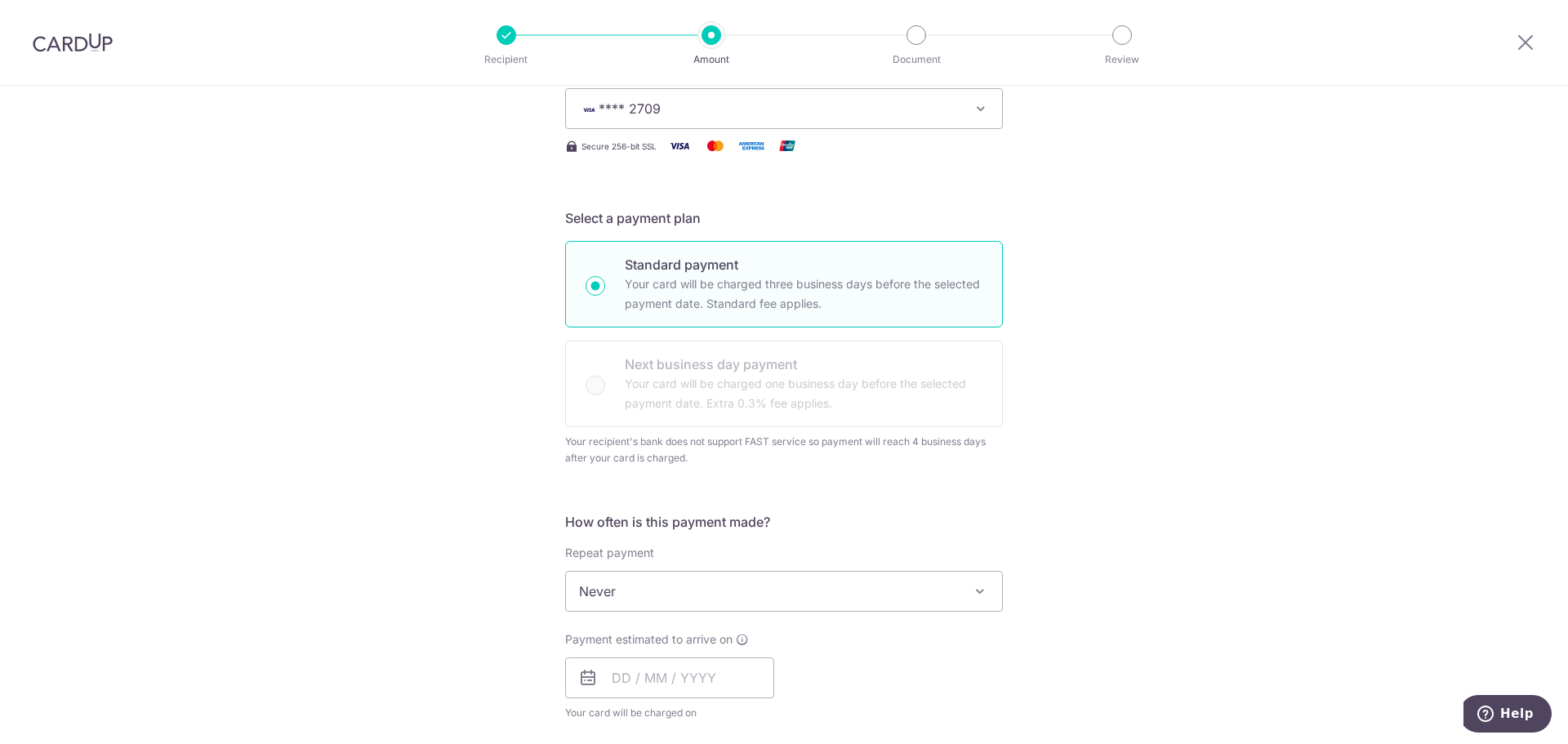
scroll to position [326, 0]
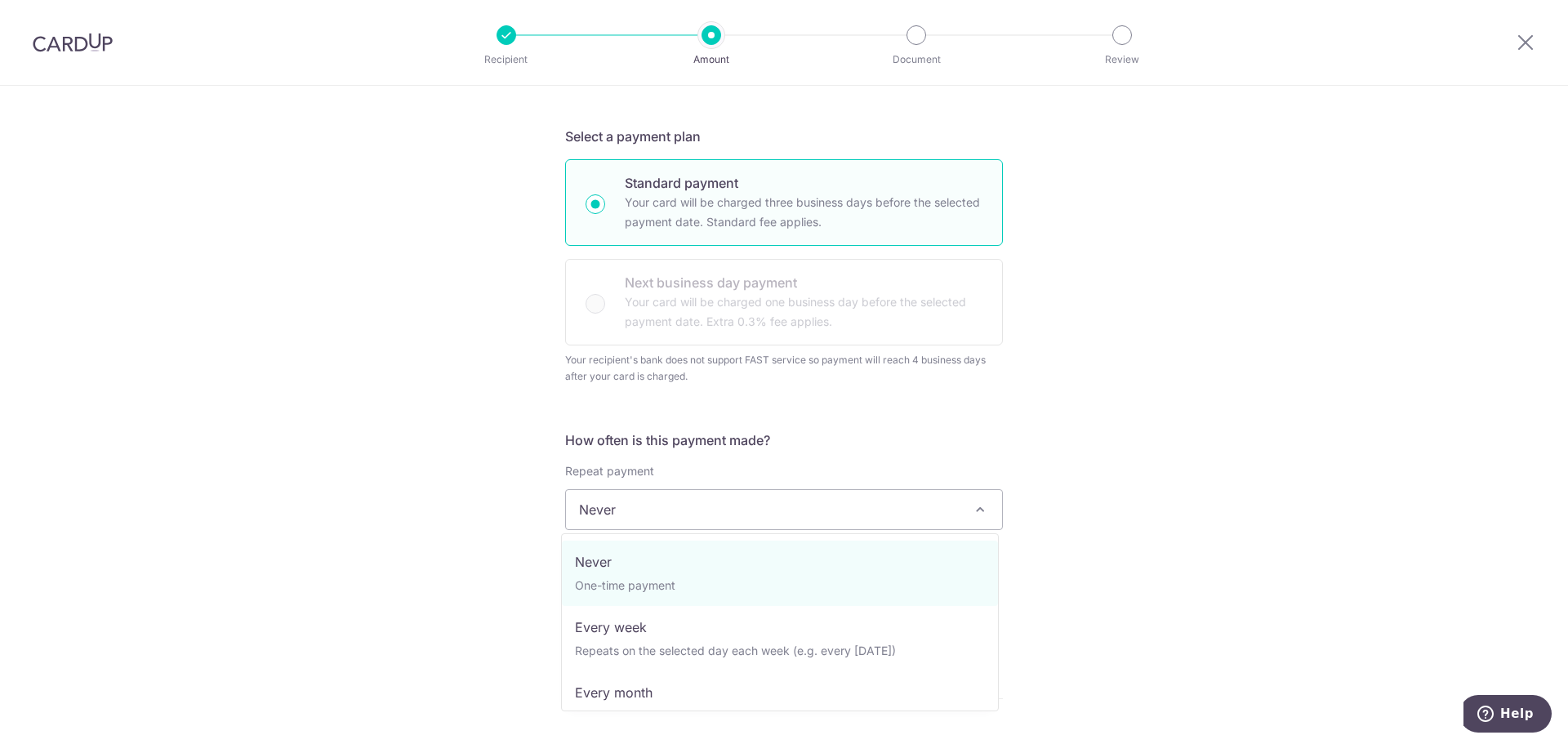
click at [865, 515] on span "Never" at bounding box center [784, 509] width 436 height 40
select select "3"
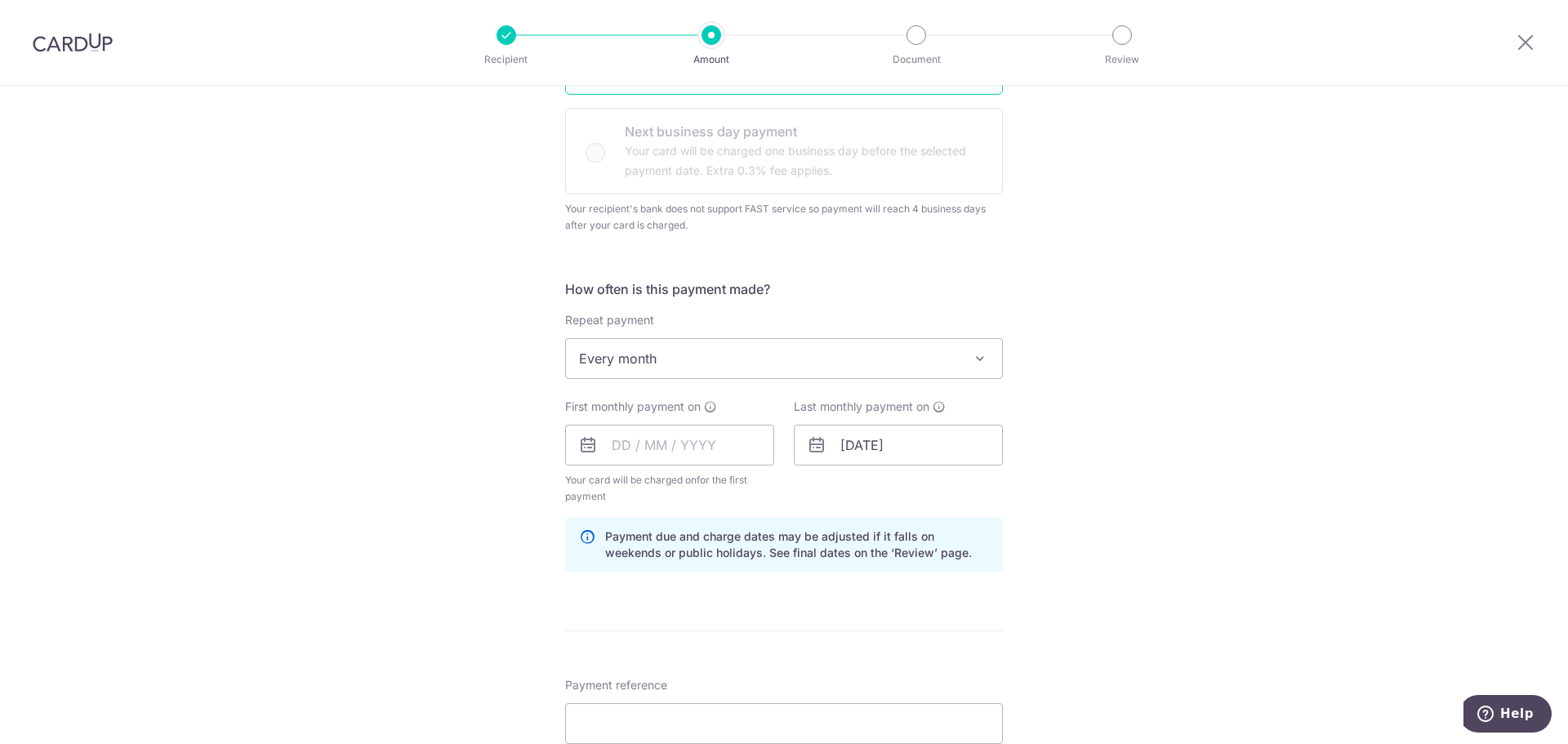
scroll to position [490, 0]
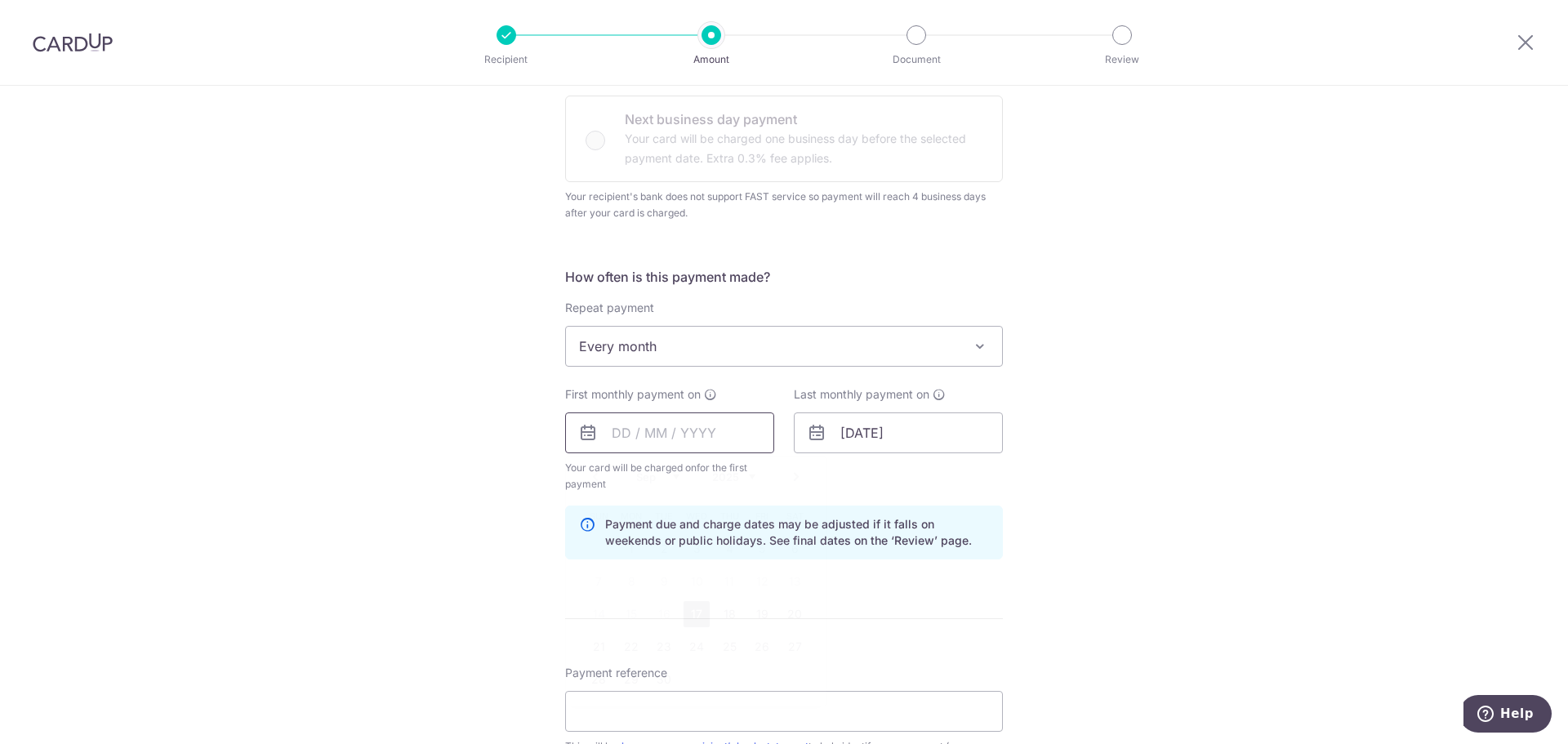
click at [673, 430] on input "text" at bounding box center [670, 432] width 209 height 40
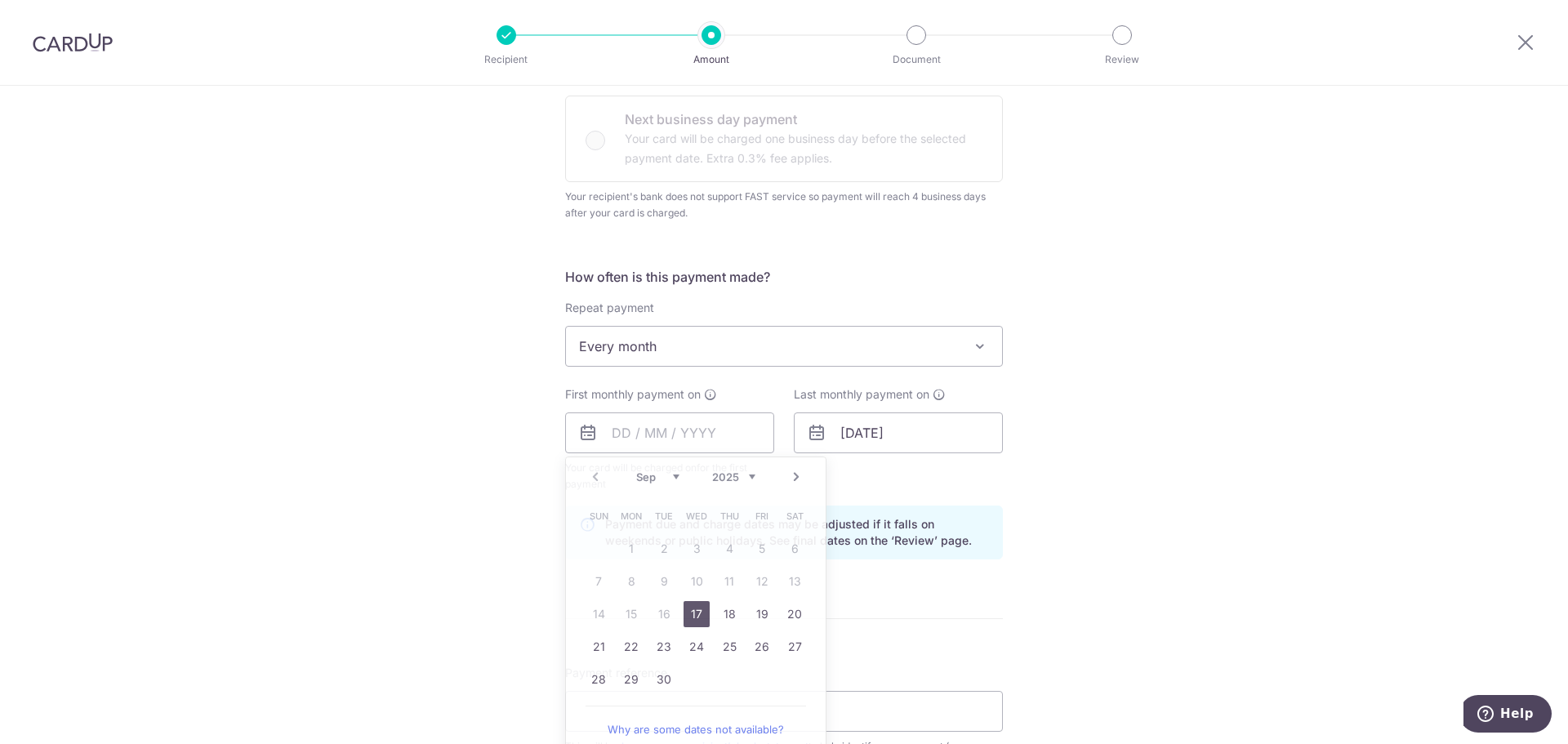
click at [536, 485] on div "Tell us more about your payment Enter payment amount SGD 1,035.00 1035.00 Recip…" at bounding box center [784, 395] width 1568 height 1599
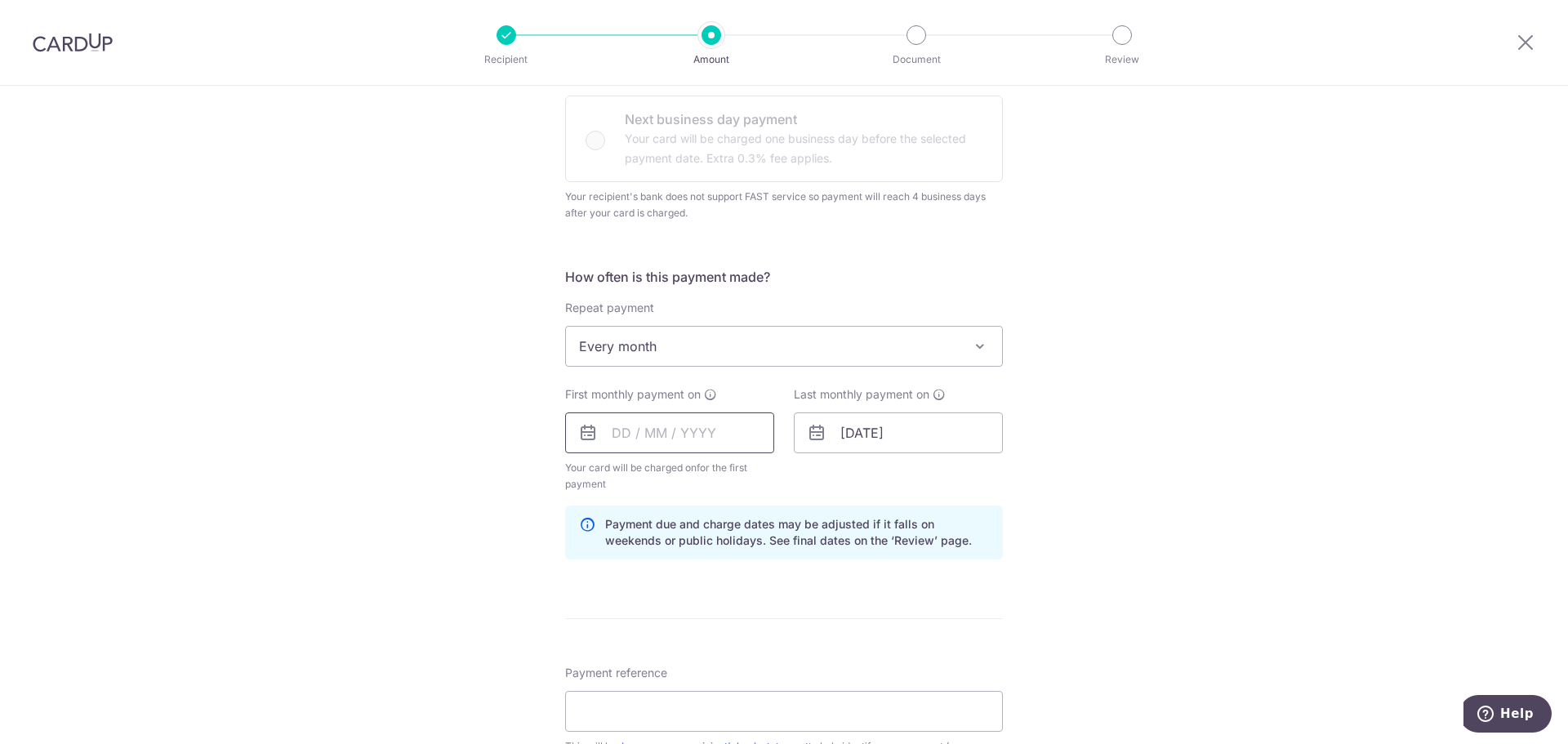
click at [675, 432] on input "text" at bounding box center [670, 432] width 209 height 40
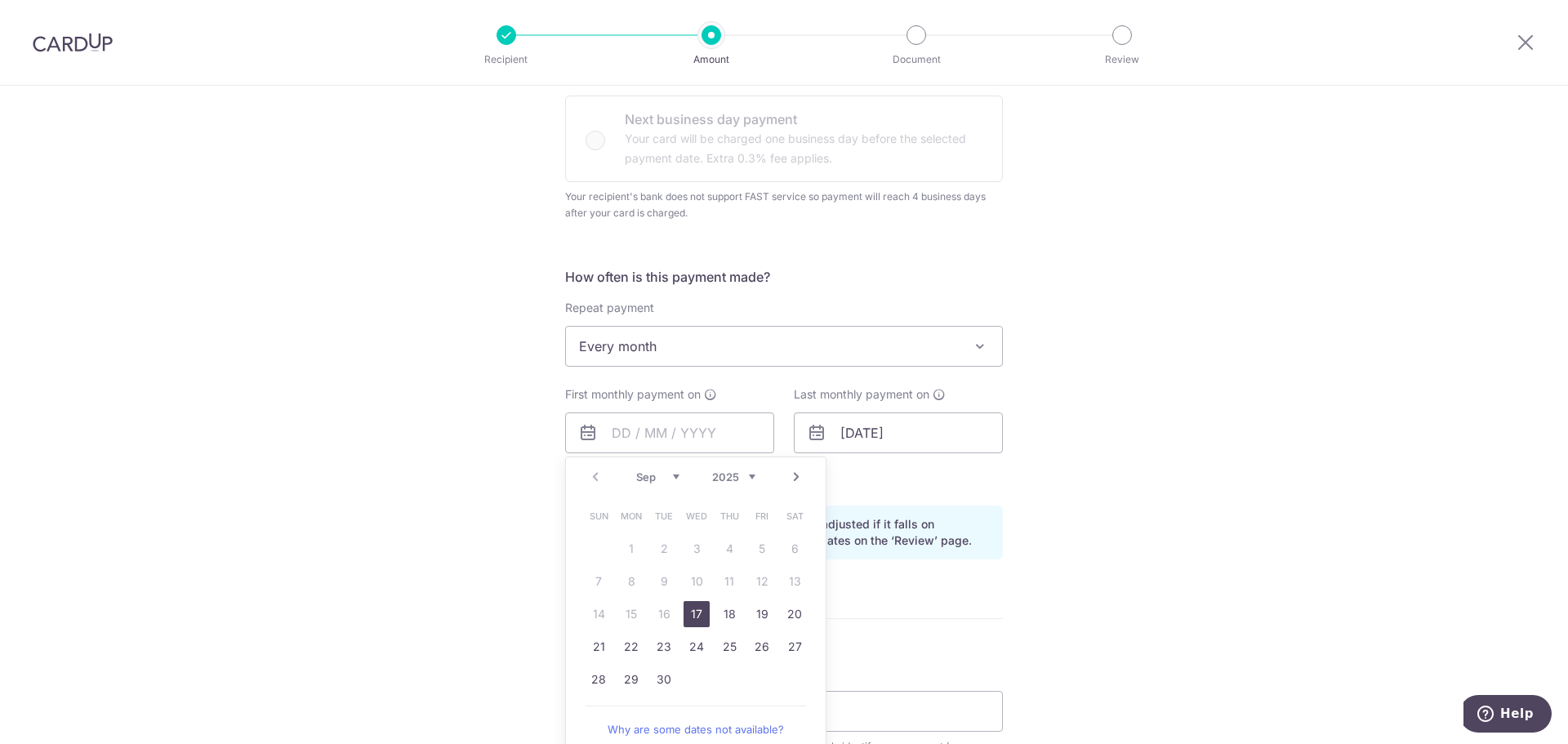
click at [797, 477] on link "Next" at bounding box center [797, 477] width 20 height 20
click at [621, 580] on link "3" at bounding box center [631, 580] width 26 height 26
type input "[DATE]"
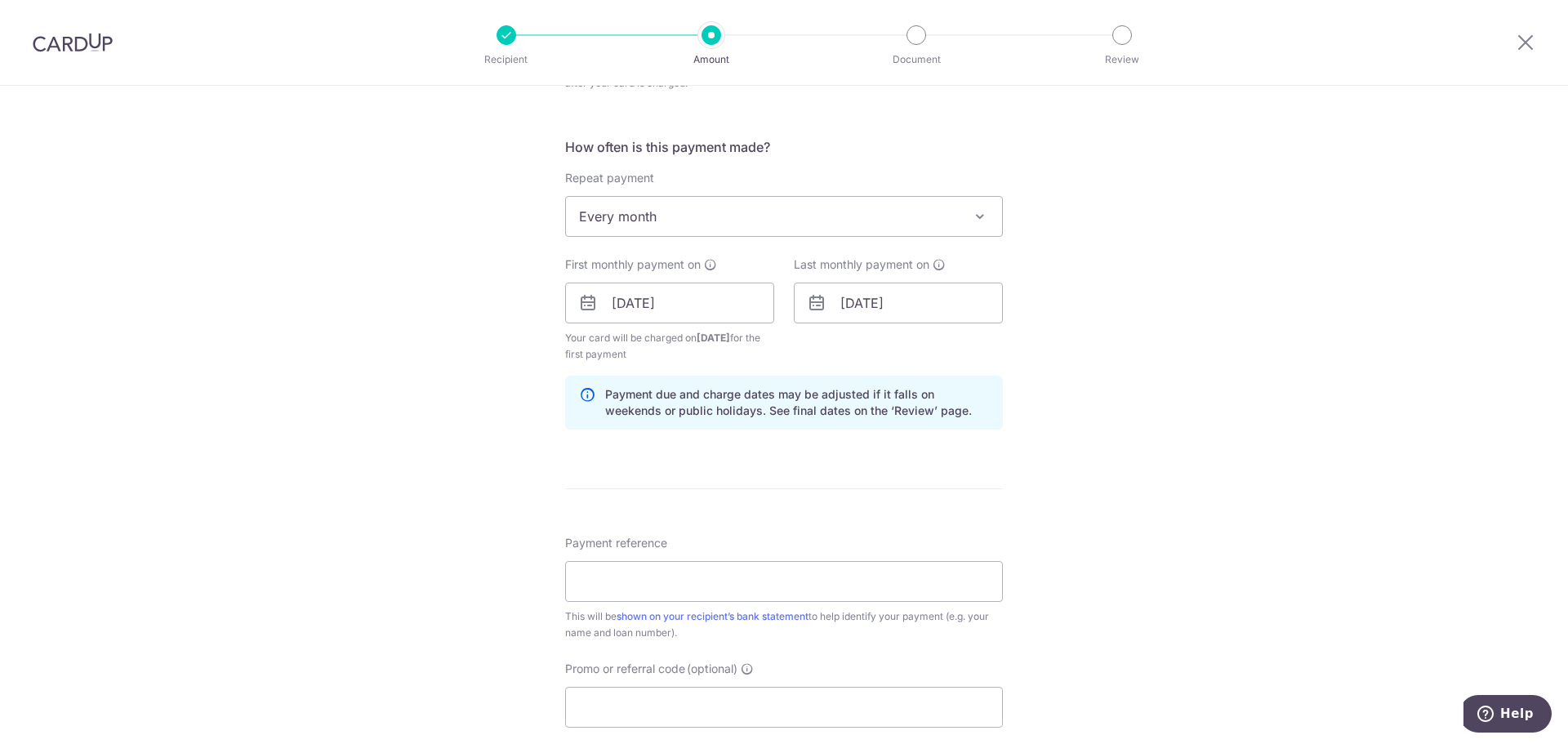
scroll to position [653, 0]
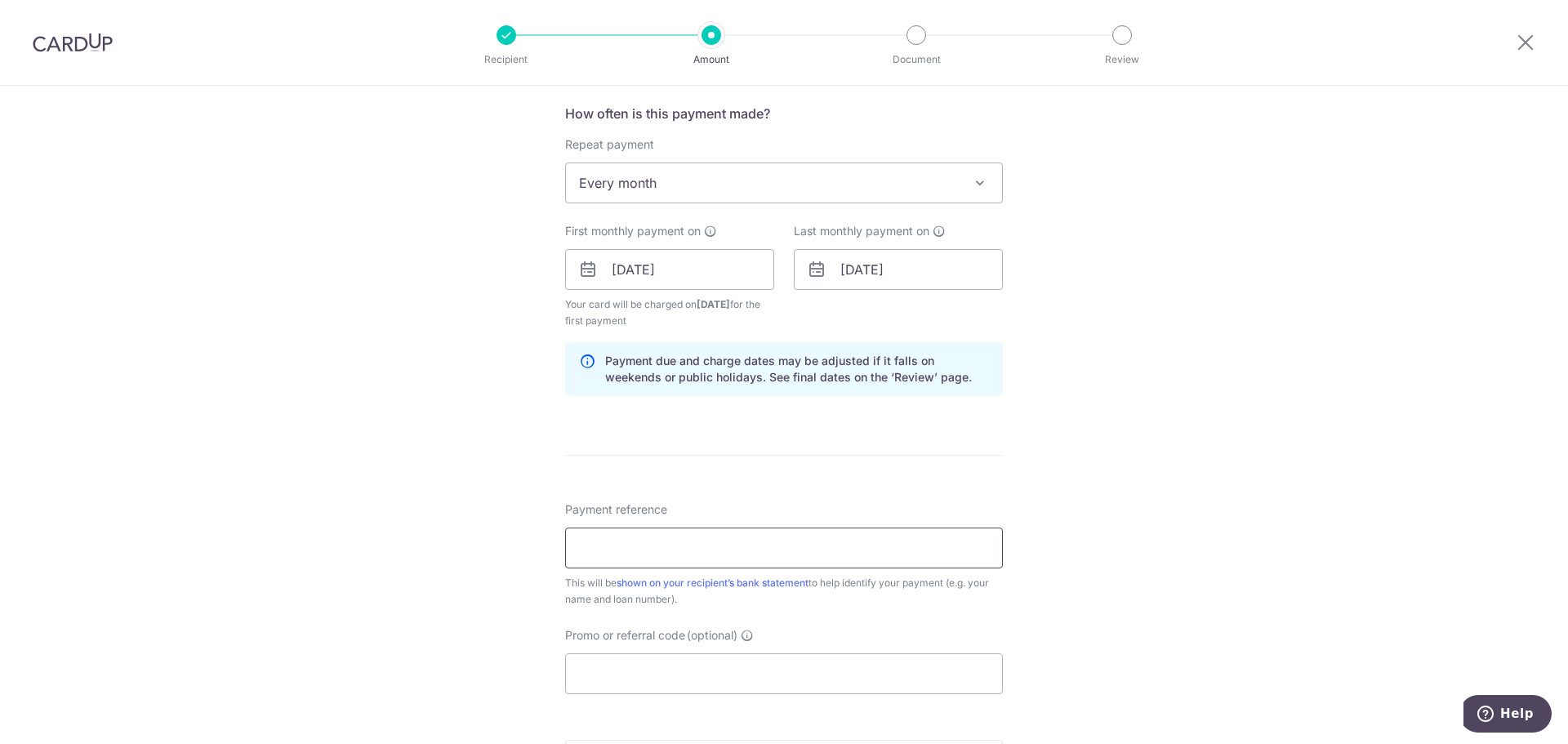
click at [662, 551] on input "Payment reference" at bounding box center [784, 547] width 438 height 40
type input "h"
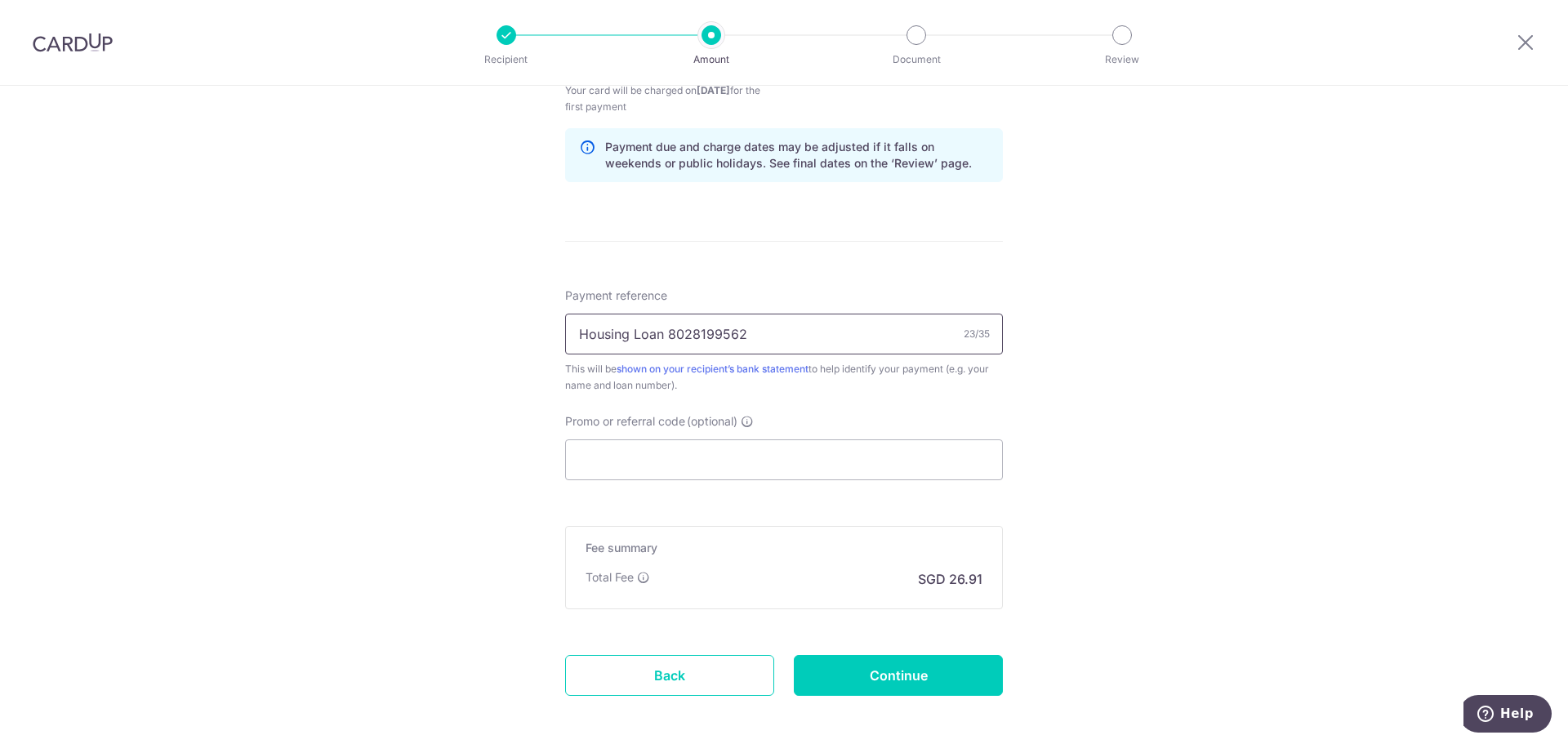
scroll to position [898, 0]
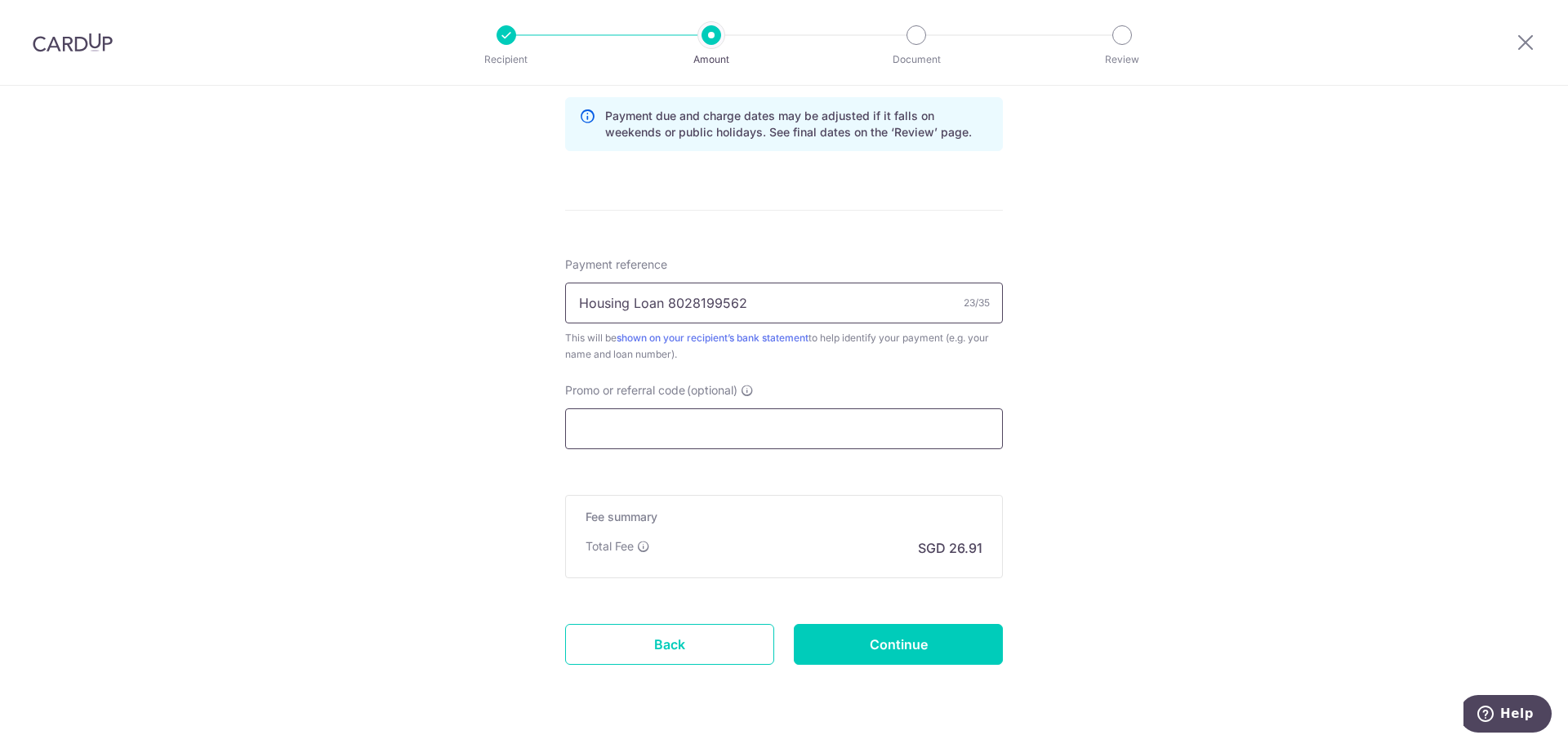
type input "Housing Loan 8028199562"
click at [726, 438] on input "Promo or referral code (optional)" at bounding box center [784, 428] width 438 height 40
click at [898, 647] on input "Continue" at bounding box center [898, 643] width 209 height 40
type input "Create Schedule"
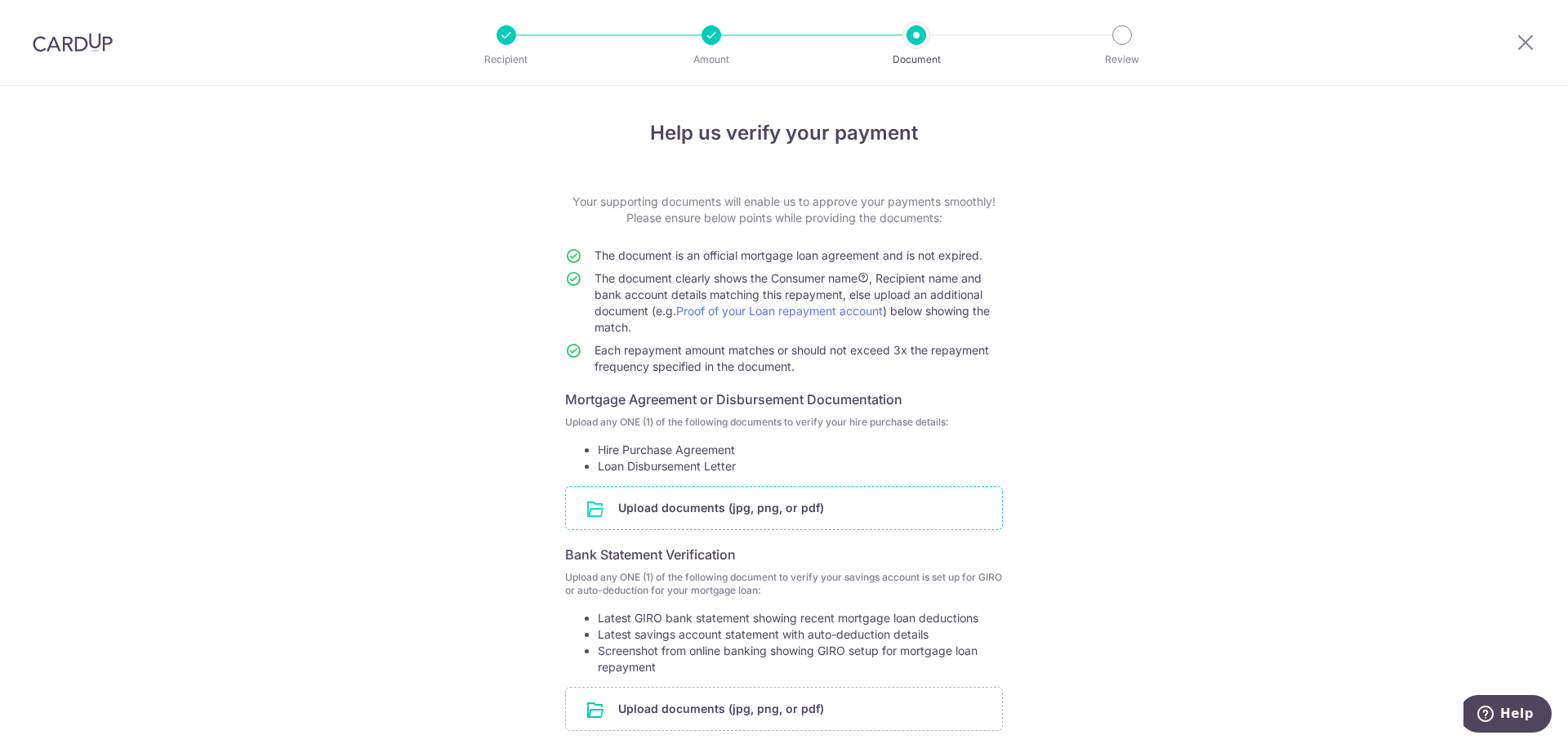
click at [778, 508] on input "file" at bounding box center [784, 507] width 436 height 42
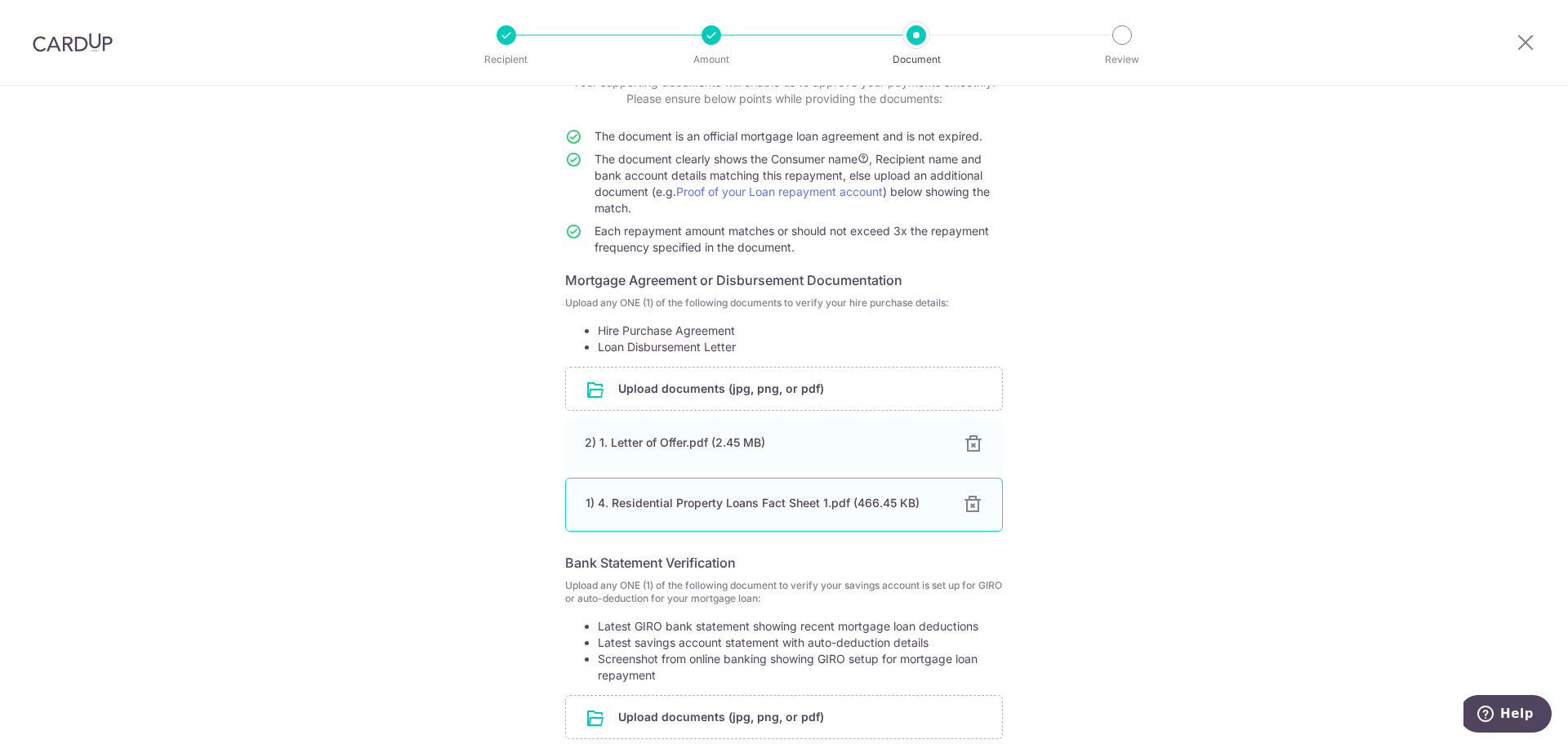
scroll to position [326, 0]
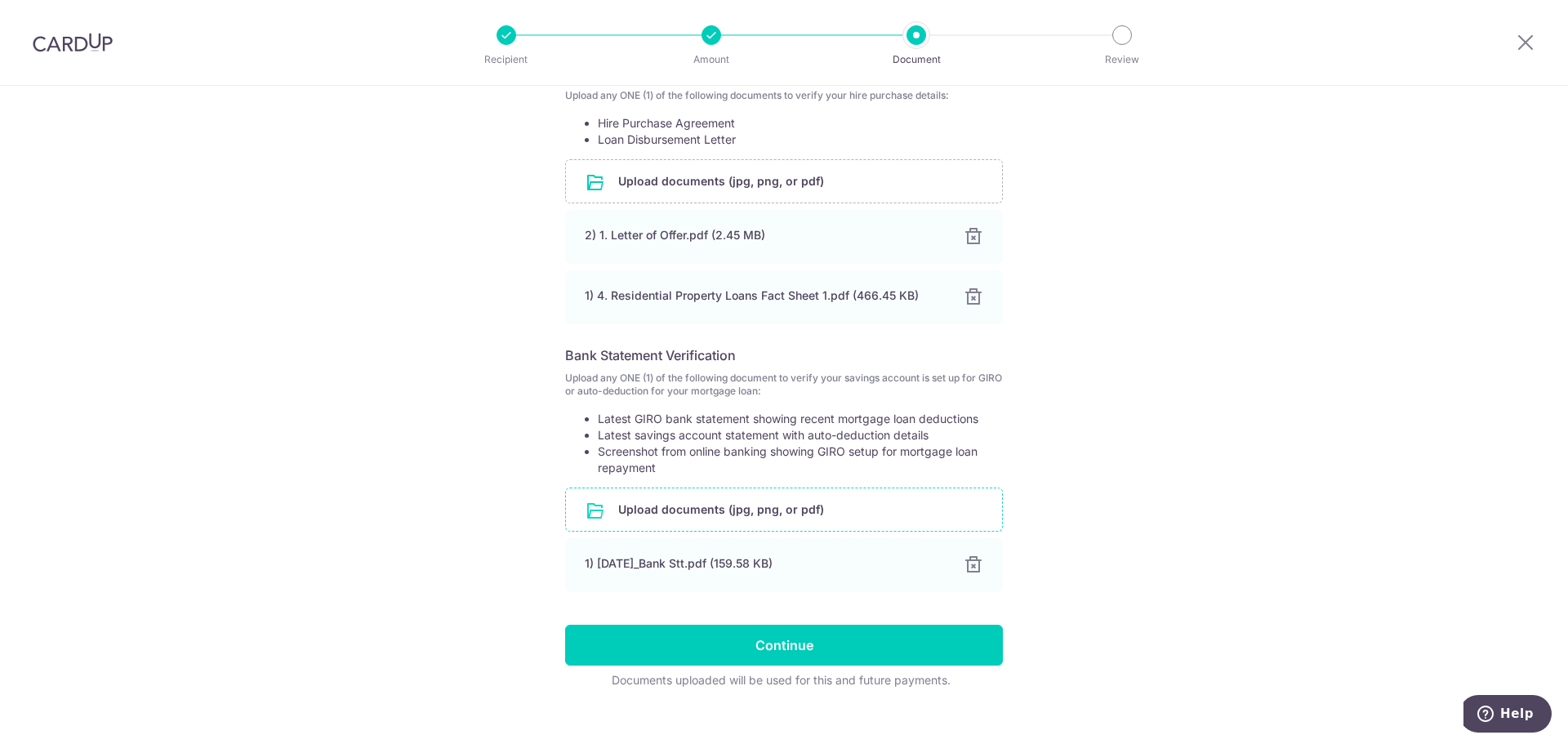
click at [726, 519] on input "file" at bounding box center [784, 509] width 436 height 42
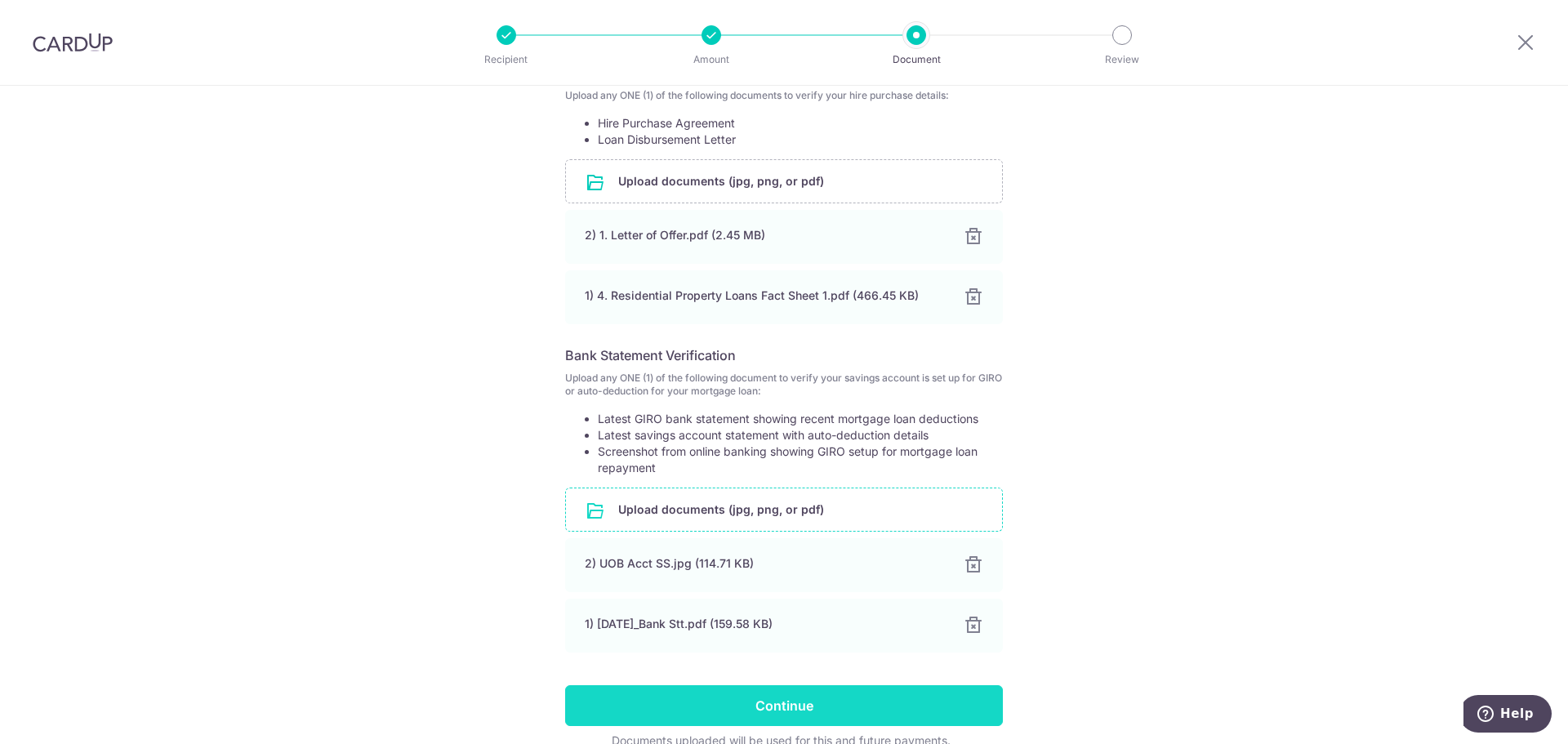
click at [763, 704] on input "Continue" at bounding box center [784, 704] width 438 height 40
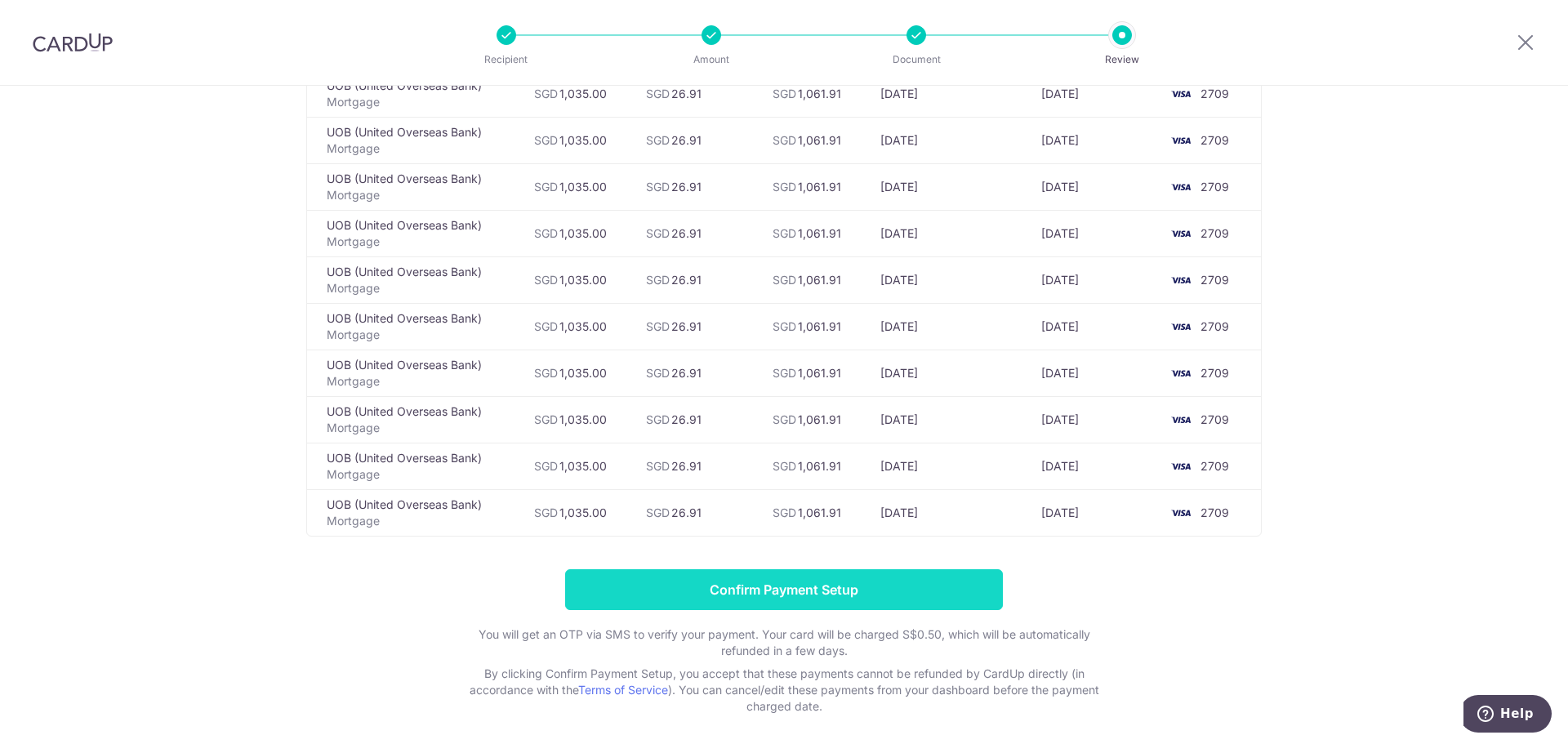
scroll to position [571, 0]
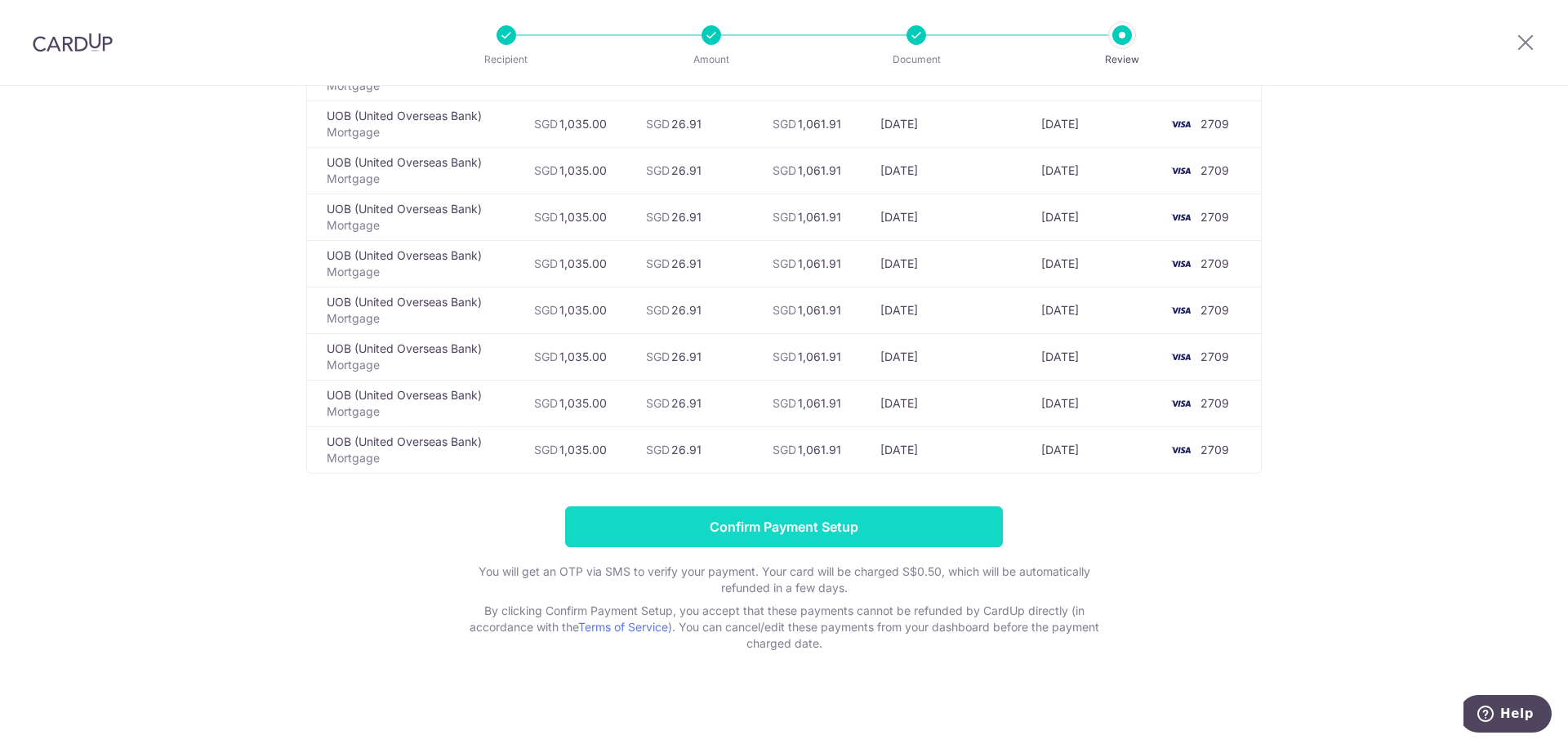
click at [813, 523] on input "Confirm Payment Setup" at bounding box center [784, 526] width 438 height 40
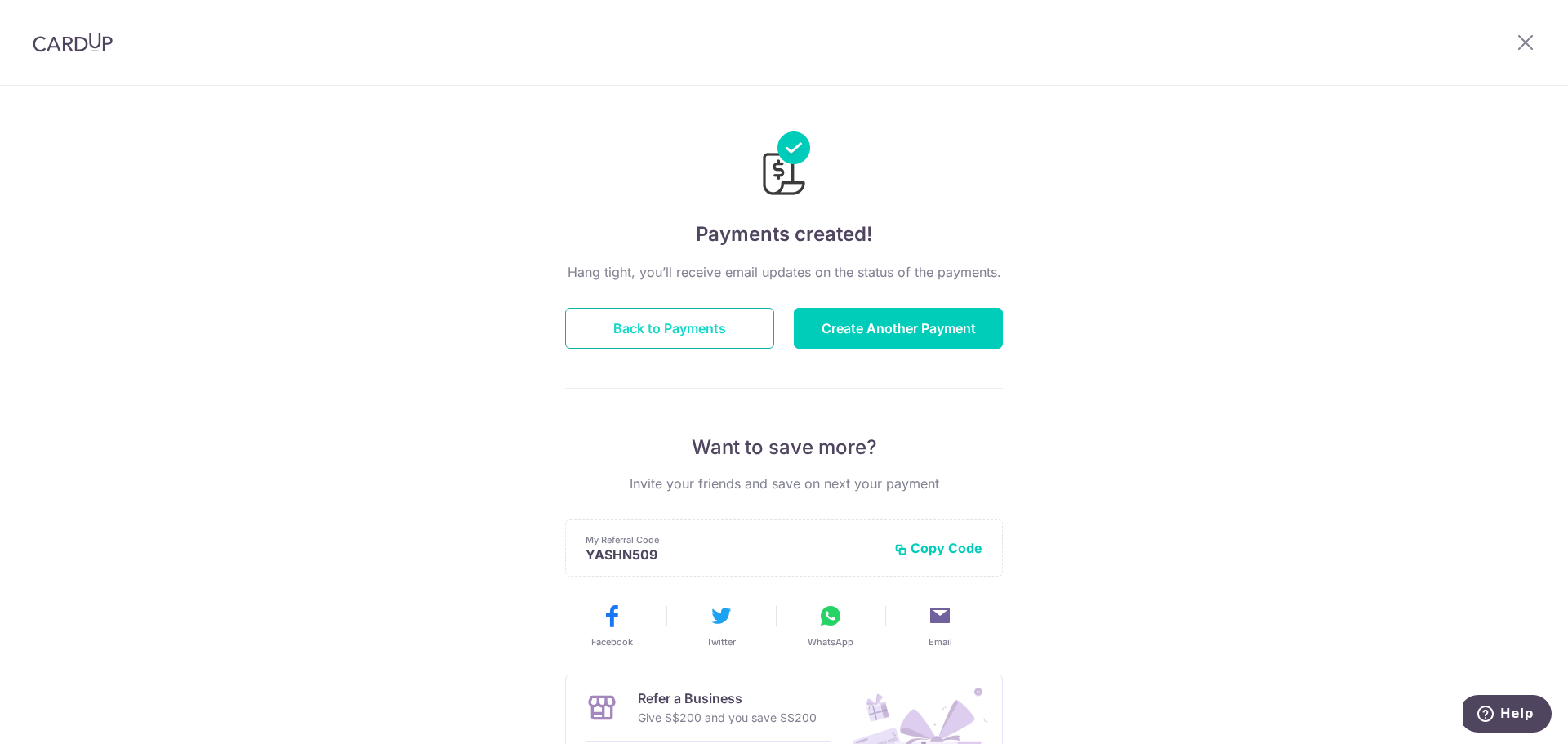
click at [670, 335] on button "Back to Payments" at bounding box center [670, 327] width 209 height 40
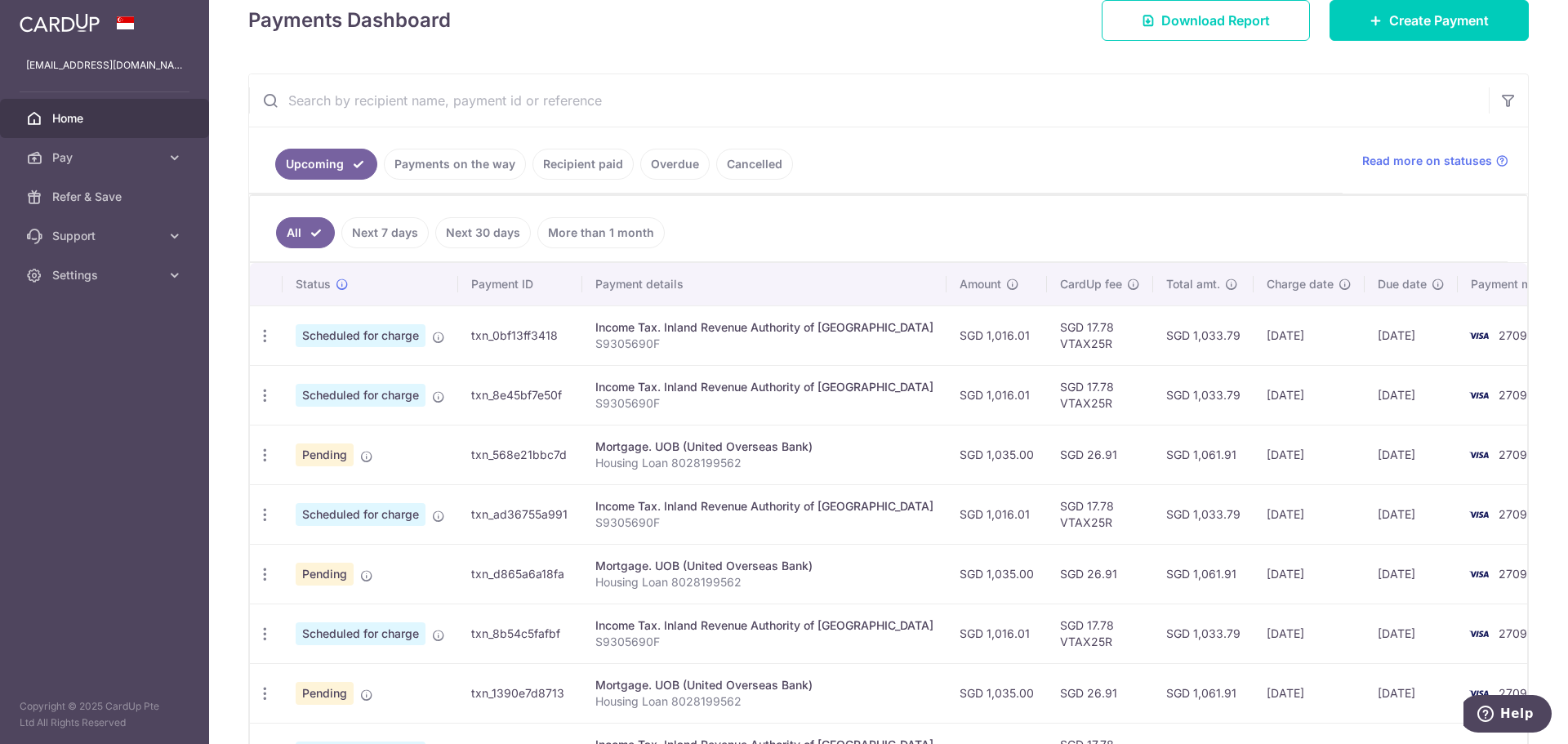
scroll to position [326, 0]
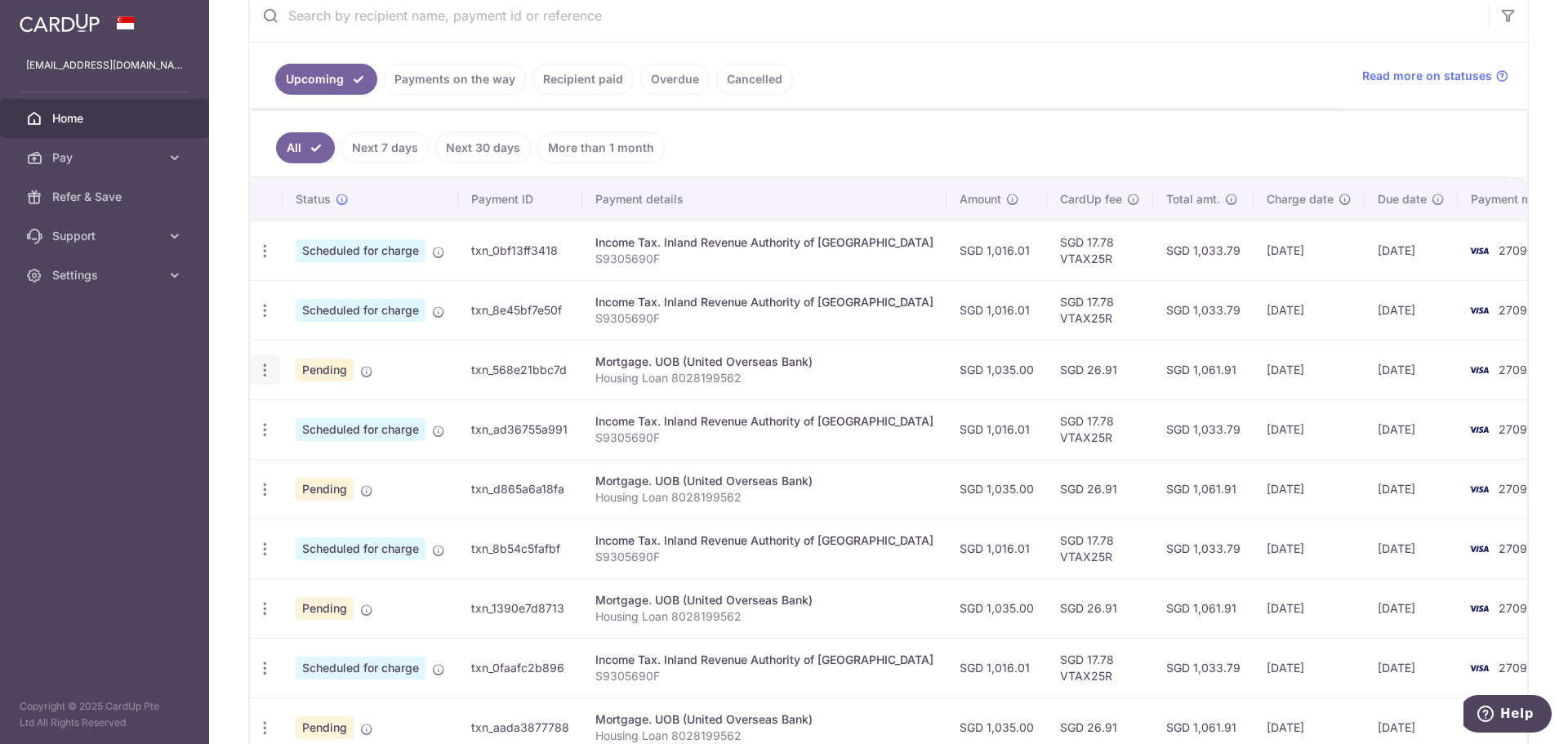
click at [263, 372] on icon "button" at bounding box center [264, 369] width 17 height 17
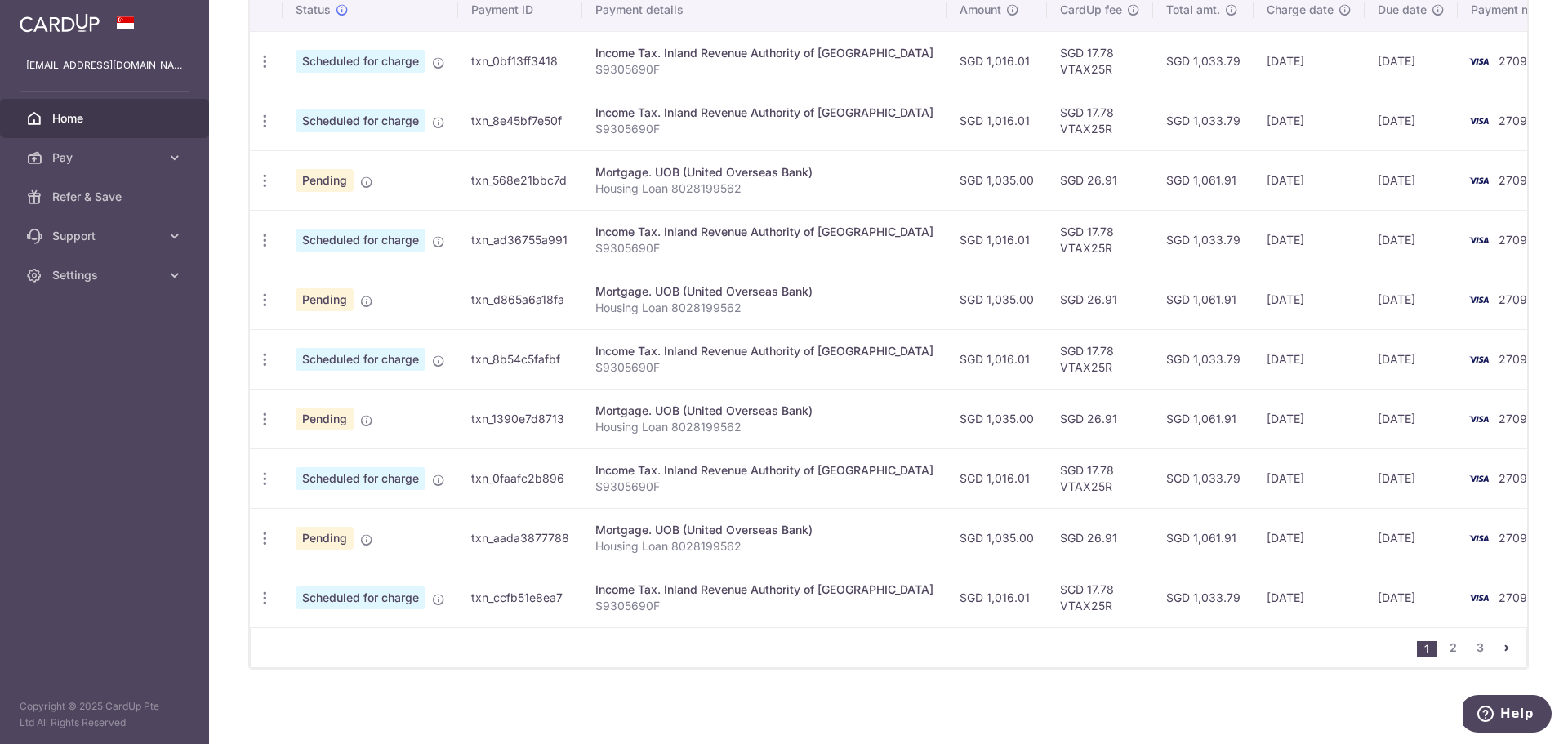
scroll to position [518, 0]
click at [1476, 643] on link "3" at bounding box center [1480, 645] width 20 height 20
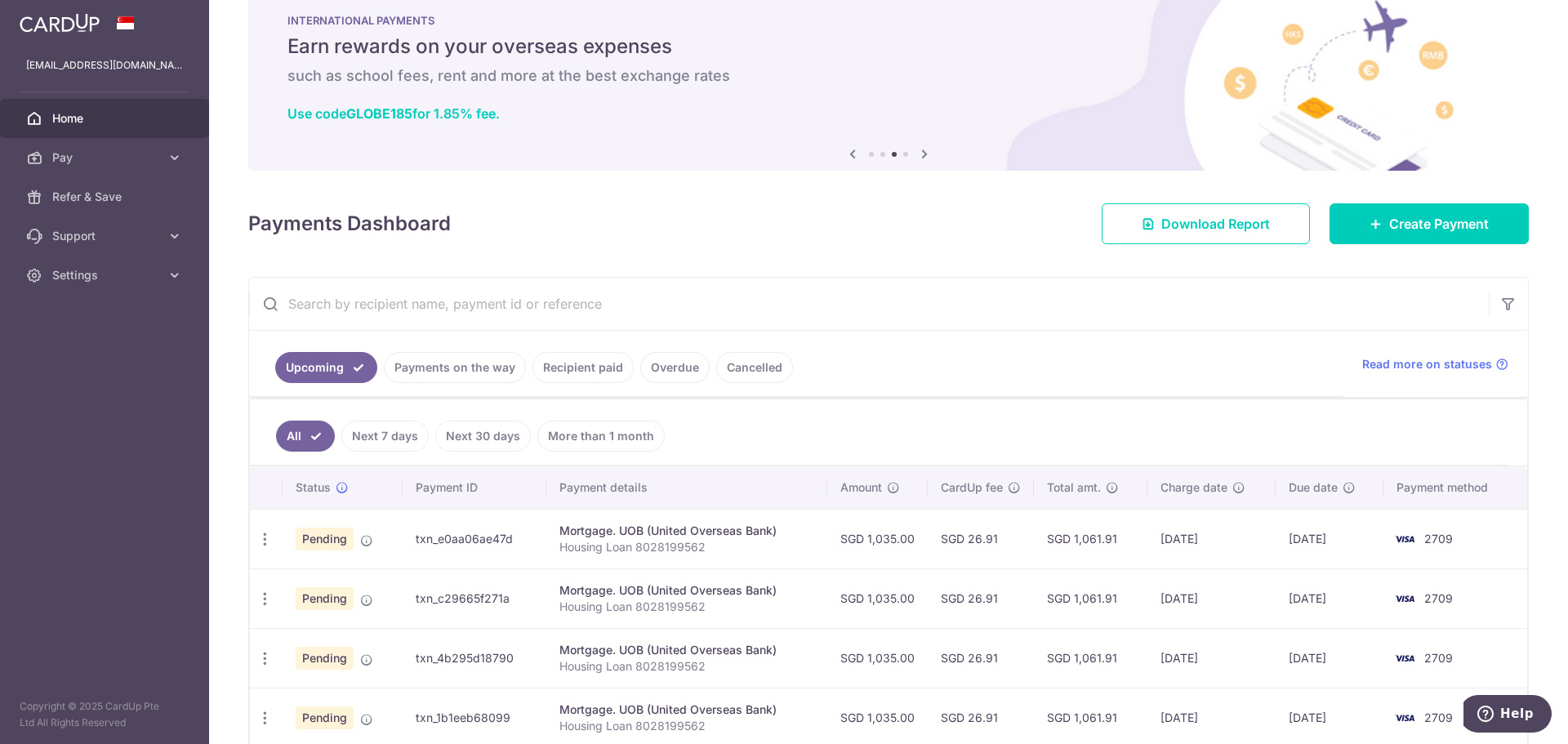
scroll to position [0, 0]
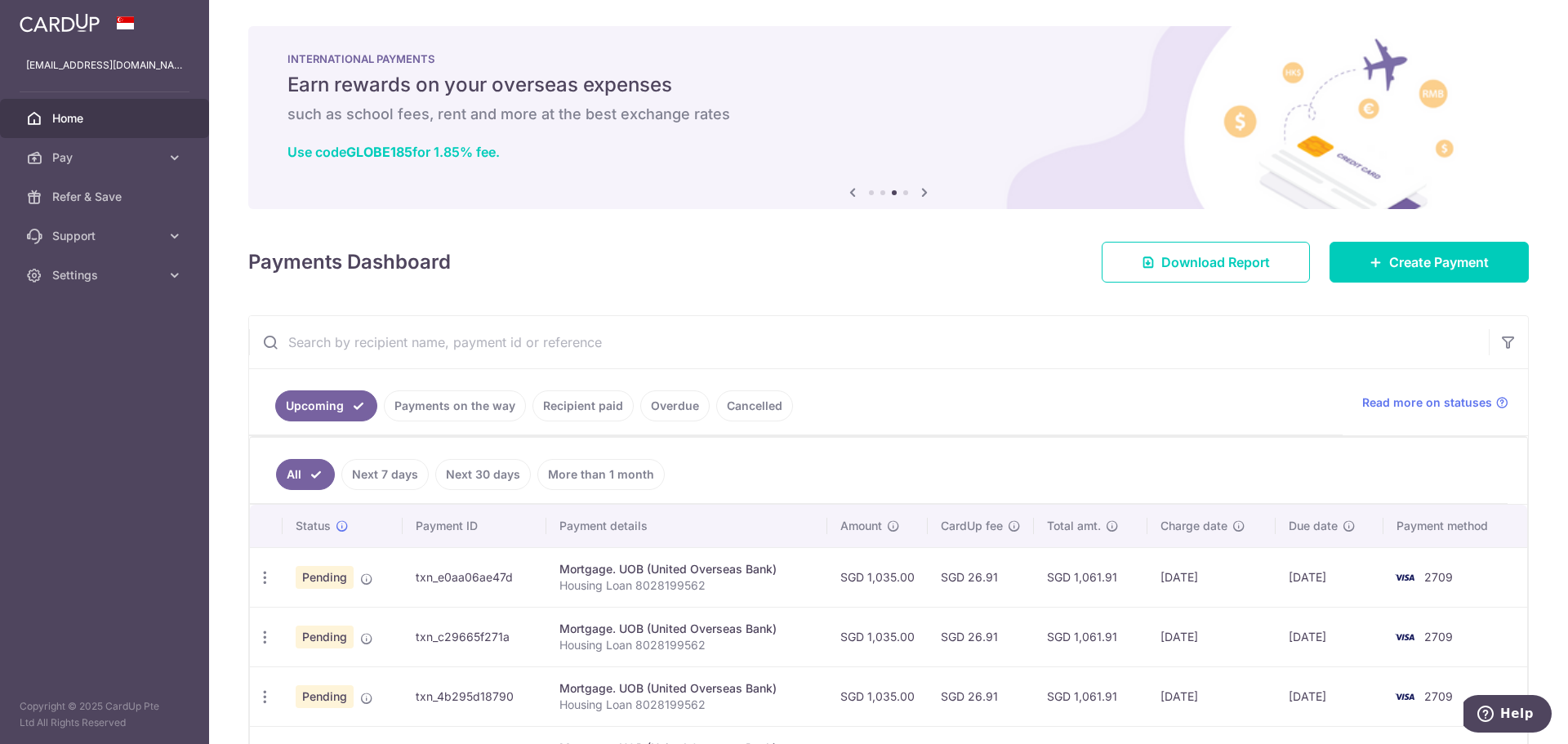
click at [124, 123] on span "Home" at bounding box center [106, 119] width 108 height 16
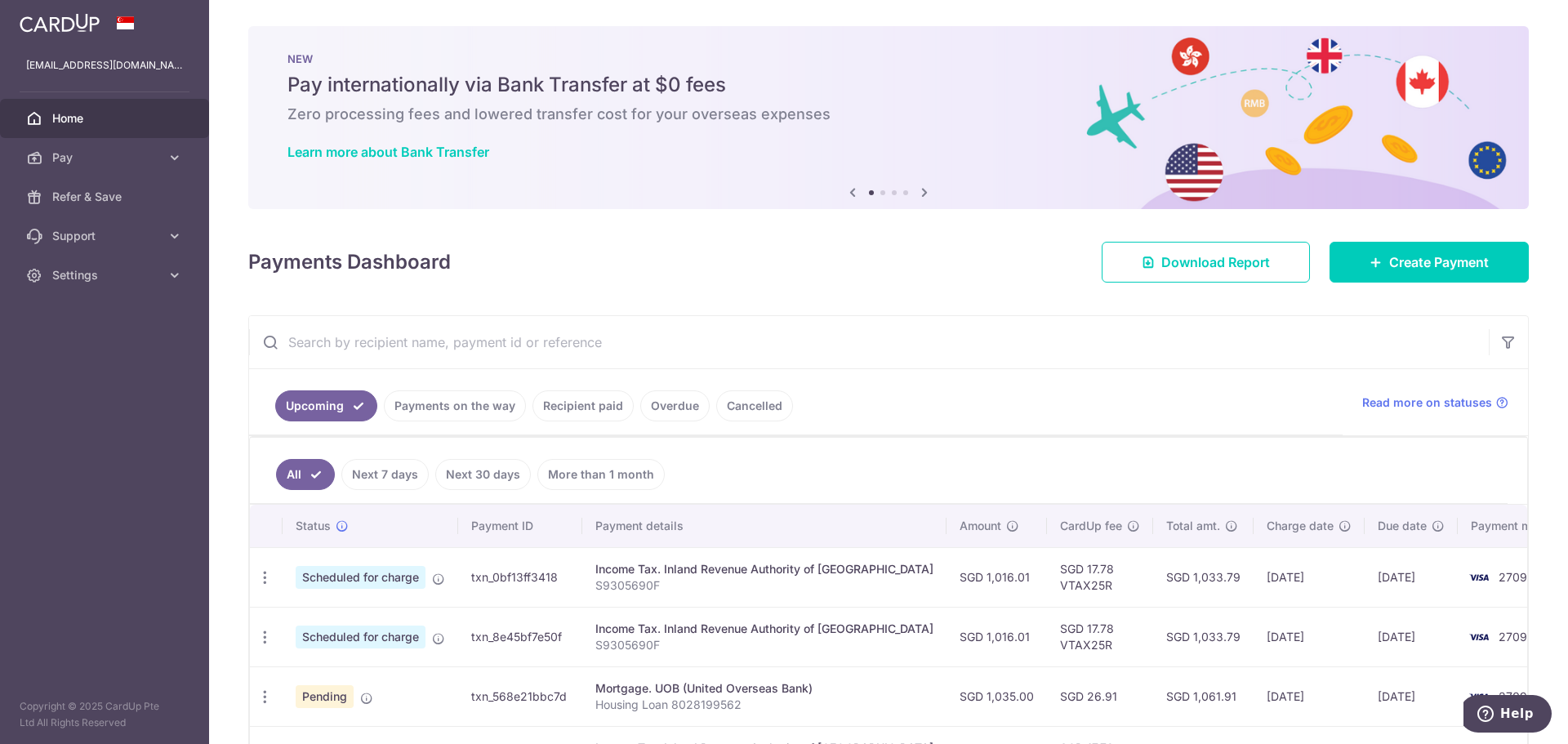
click at [917, 194] on icon at bounding box center [924, 192] width 20 height 21
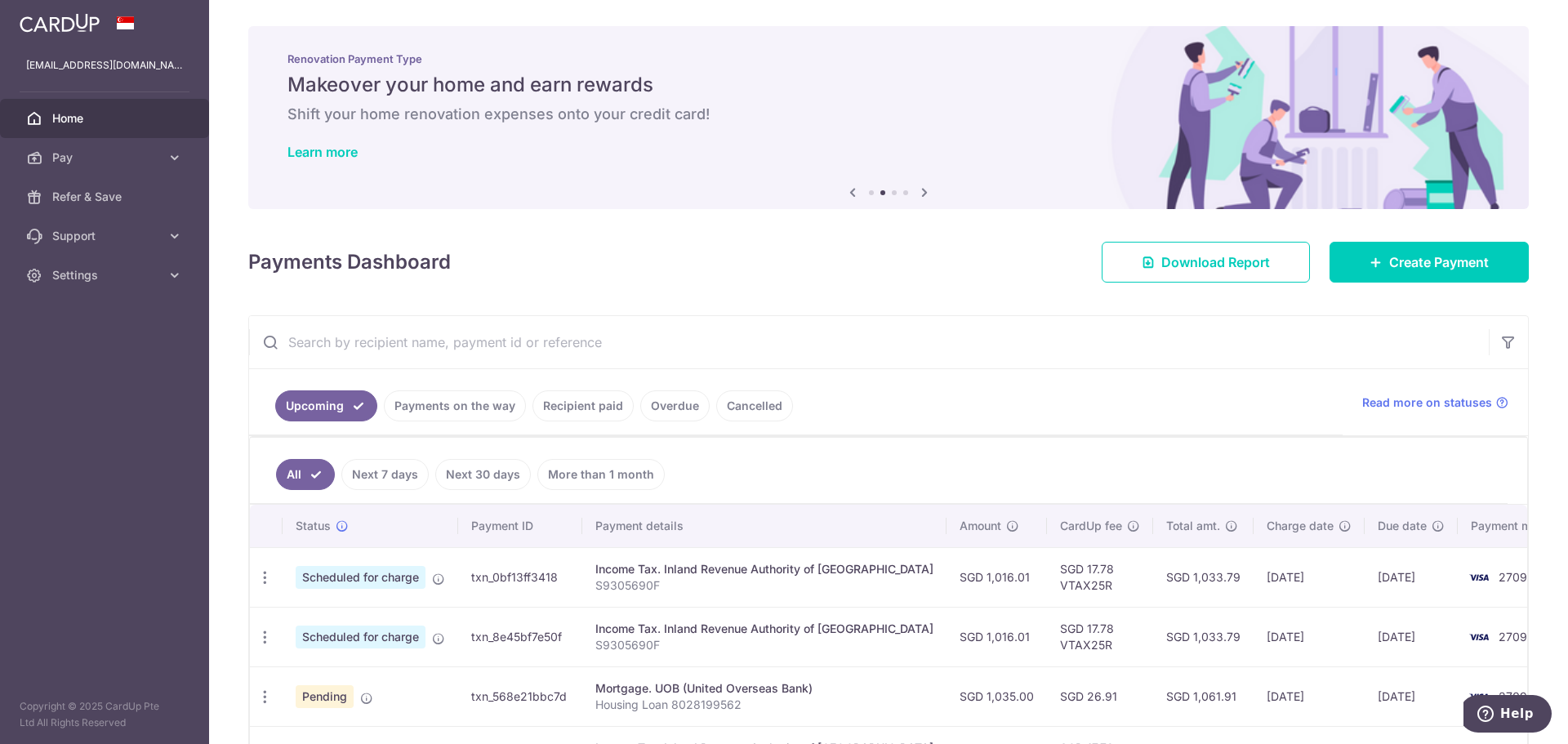
click at [917, 194] on icon at bounding box center [924, 192] width 20 height 21
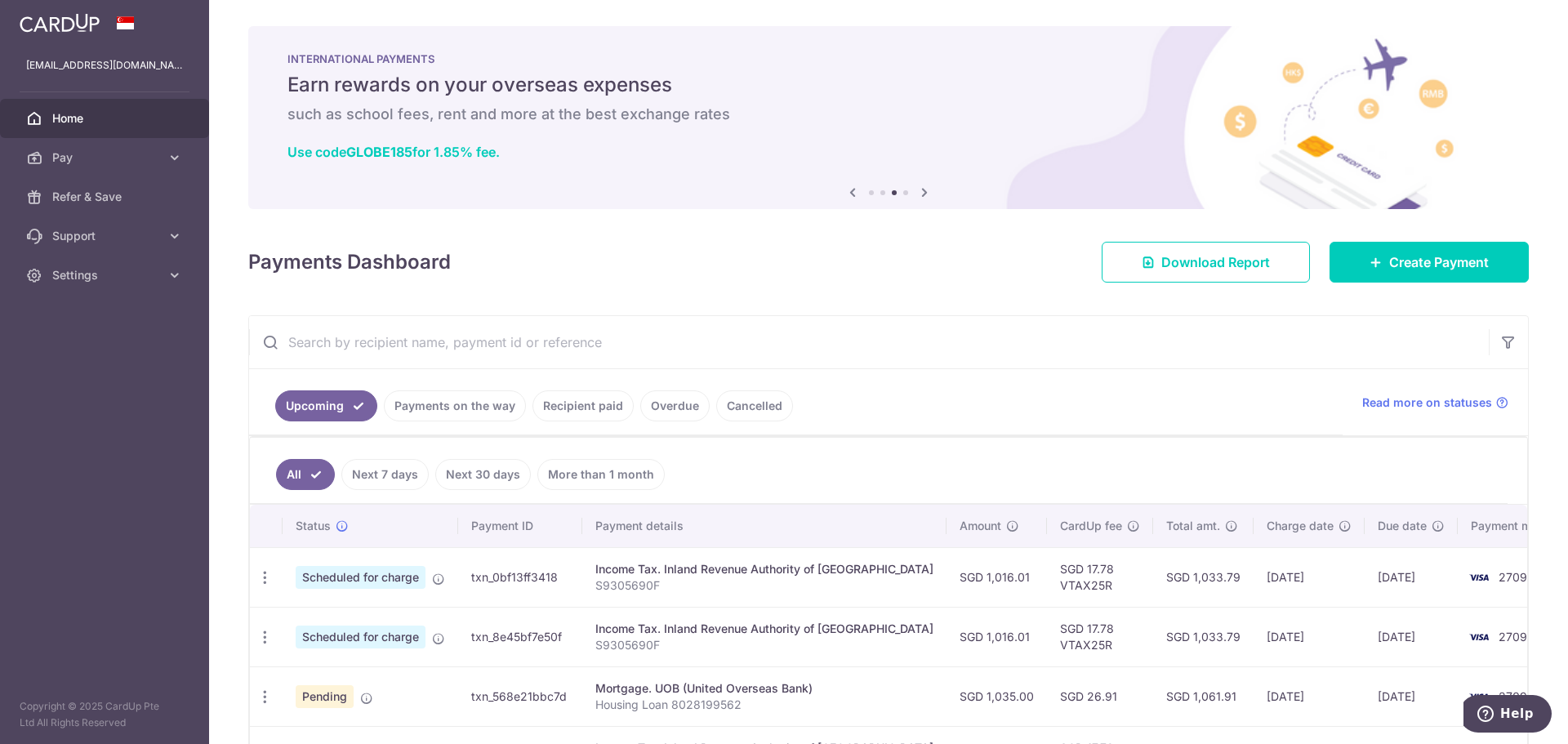
click at [917, 194] on icon at bounding box center [924, 192] width 20 height 21
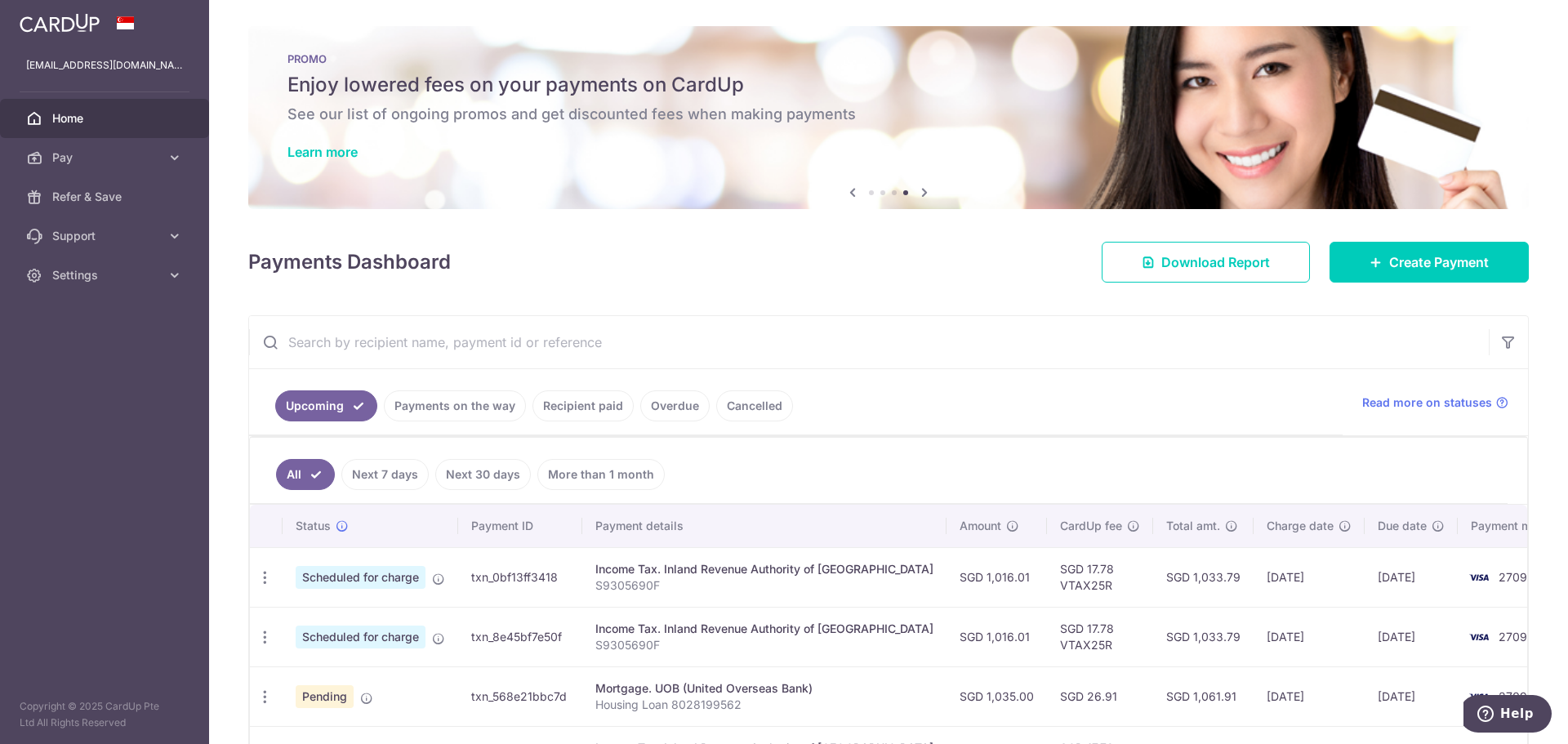
click at [917, 194] on icon at bounding box center [924, 192] width 20 height 21
